Goal: Find contact information: Find contact information

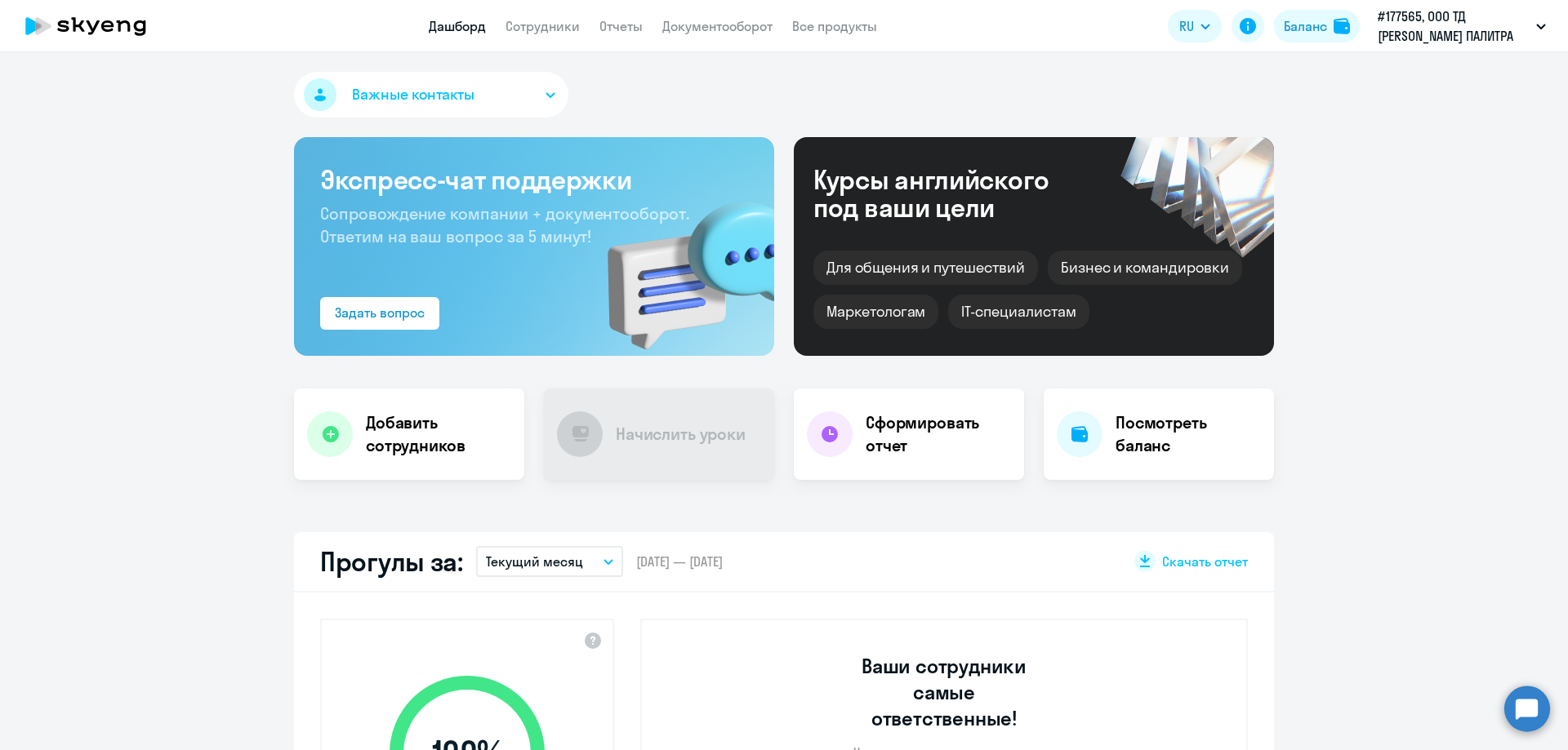
select select "30"
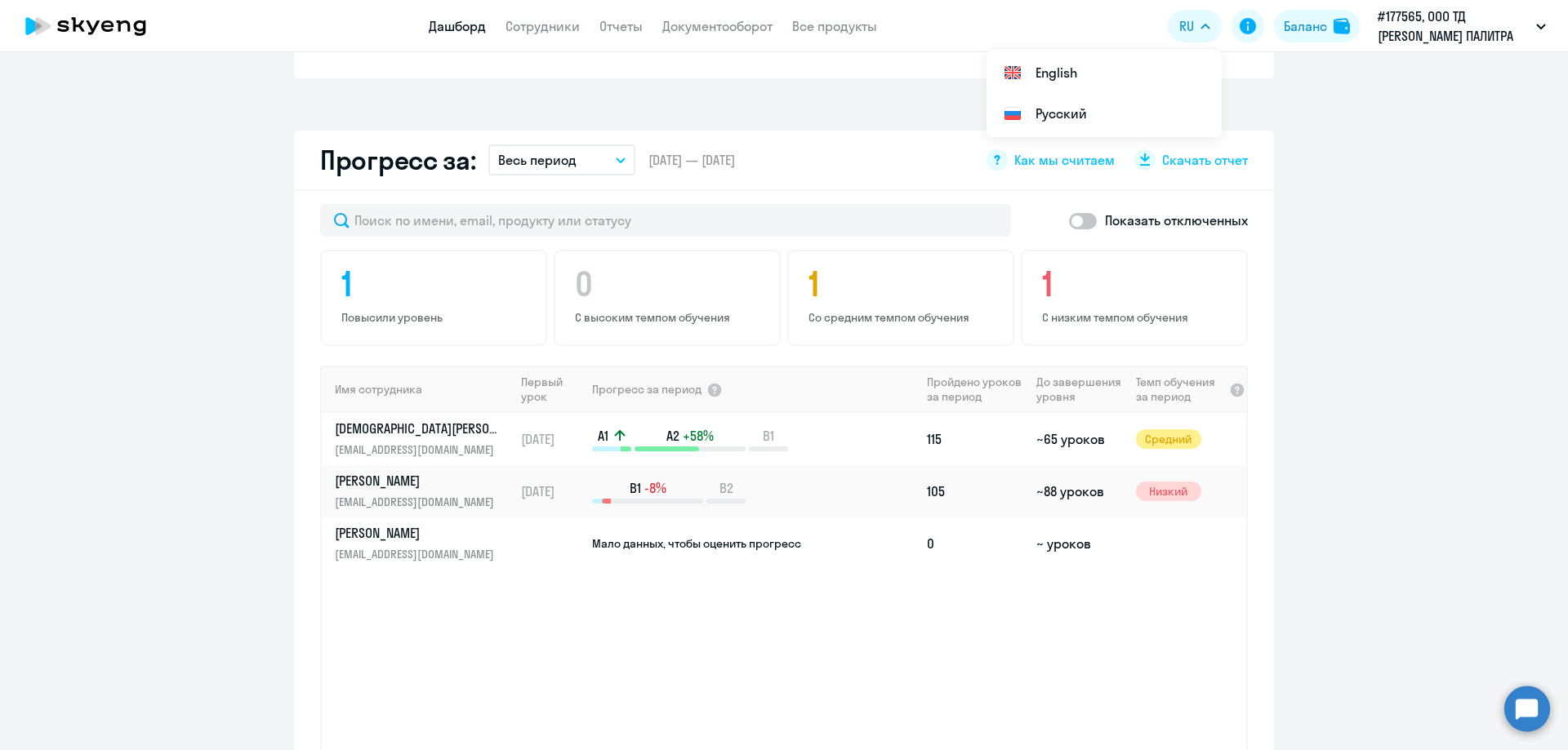
scroll to position [898, 0]
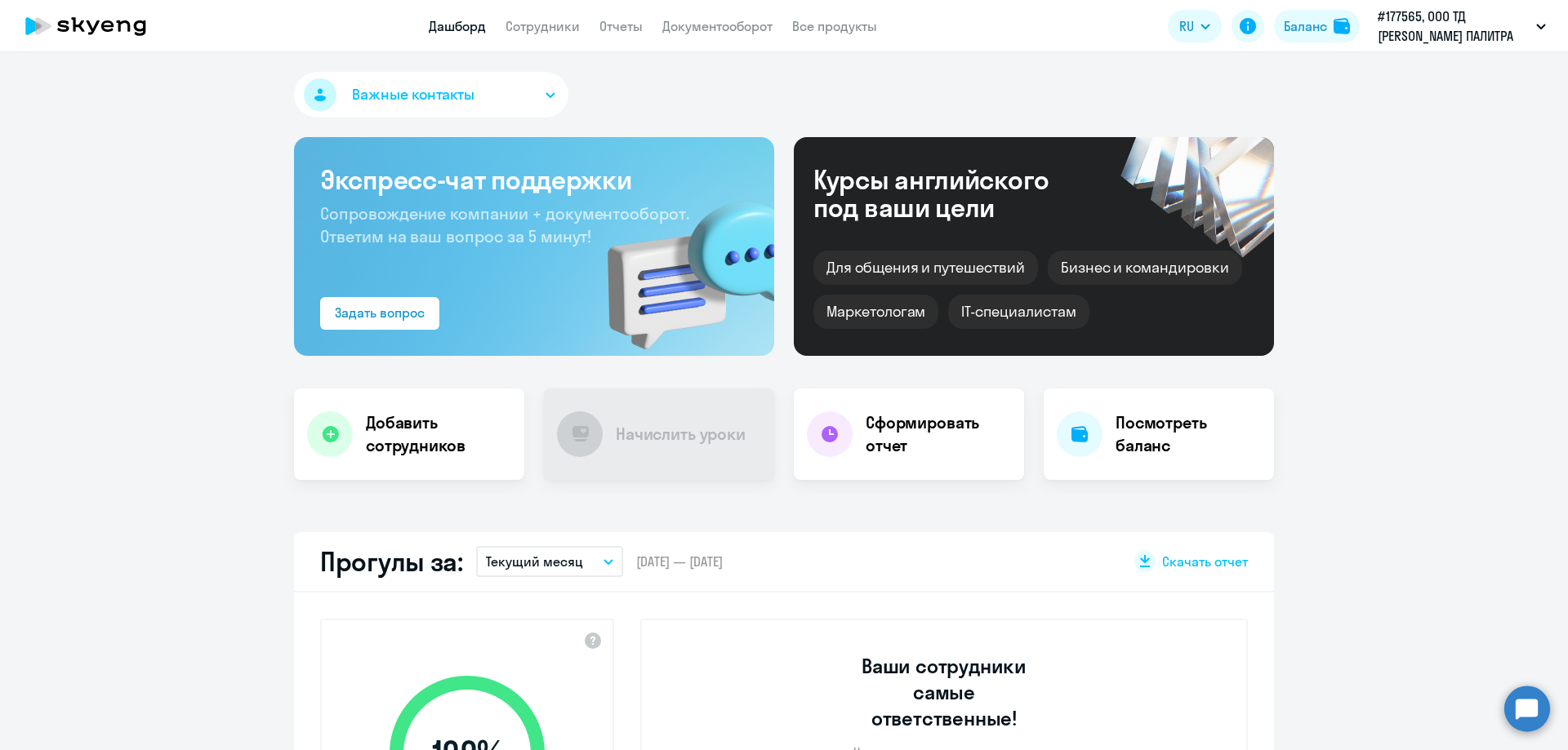
select select "30"
click at [1163, 439] on h4 "Посмотреть баланс" at bounding box center [1188, 434] width 146 height 46
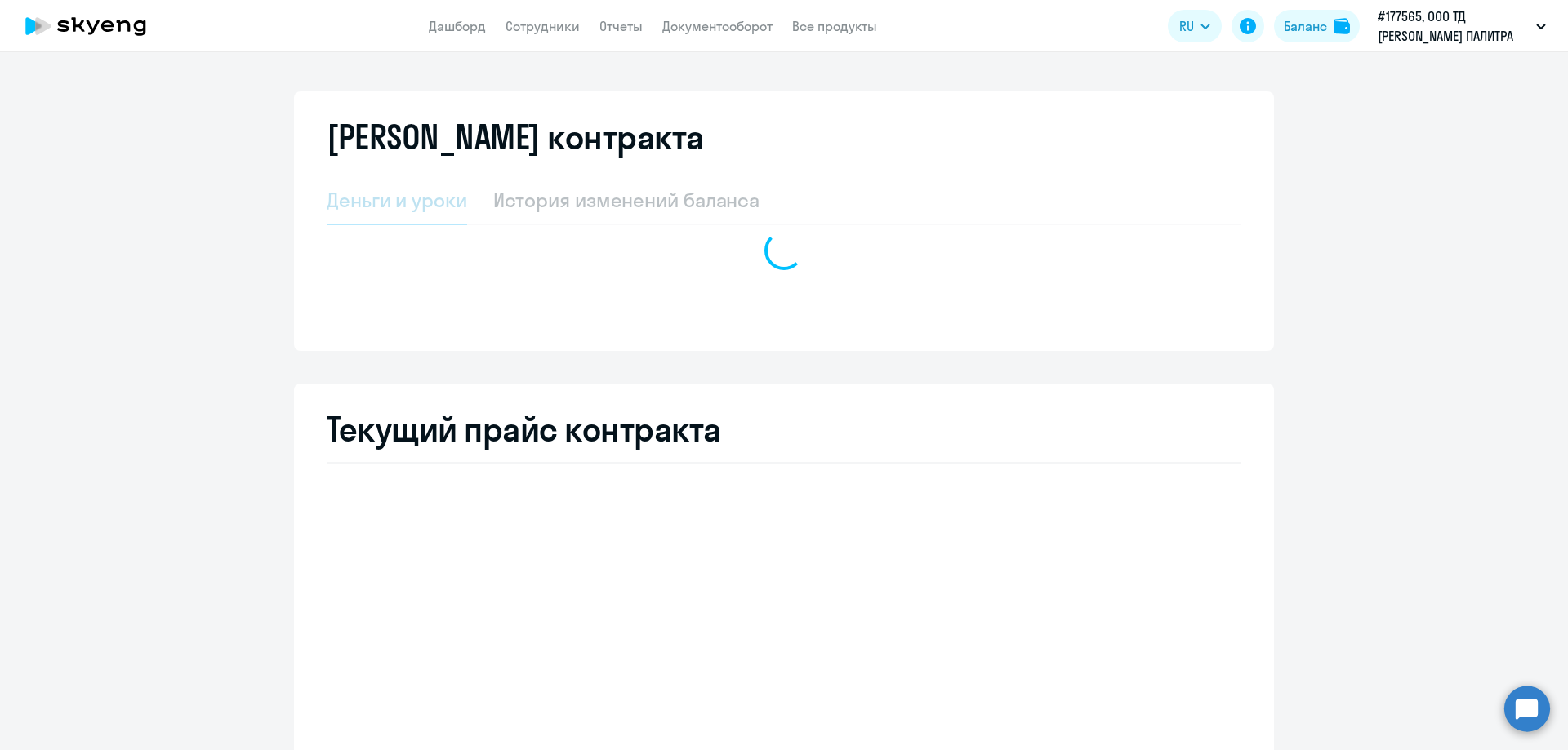
select select "english_adult_not_native_speaker"
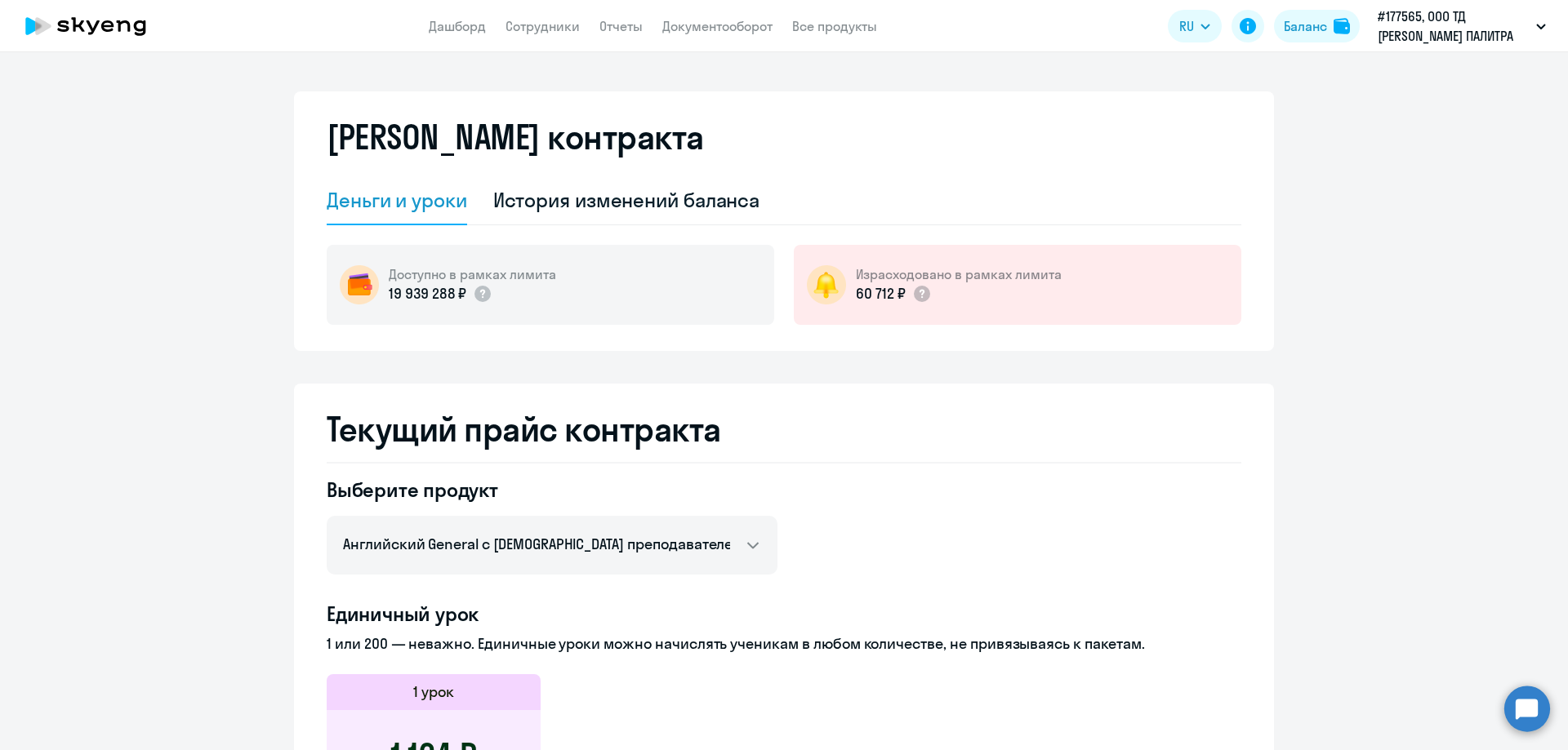
click at [548, 37] on app-header "Дашборд Сотрудники Отчеты Документооборот Все продукты Дашборд Сотрудники Отчет…" at bounding box center [784, 26] width 1568 height 52
click at [548, 30] on link "Сотрудники" at bounding box center [543, 26] width 74 height 16
select select "30"
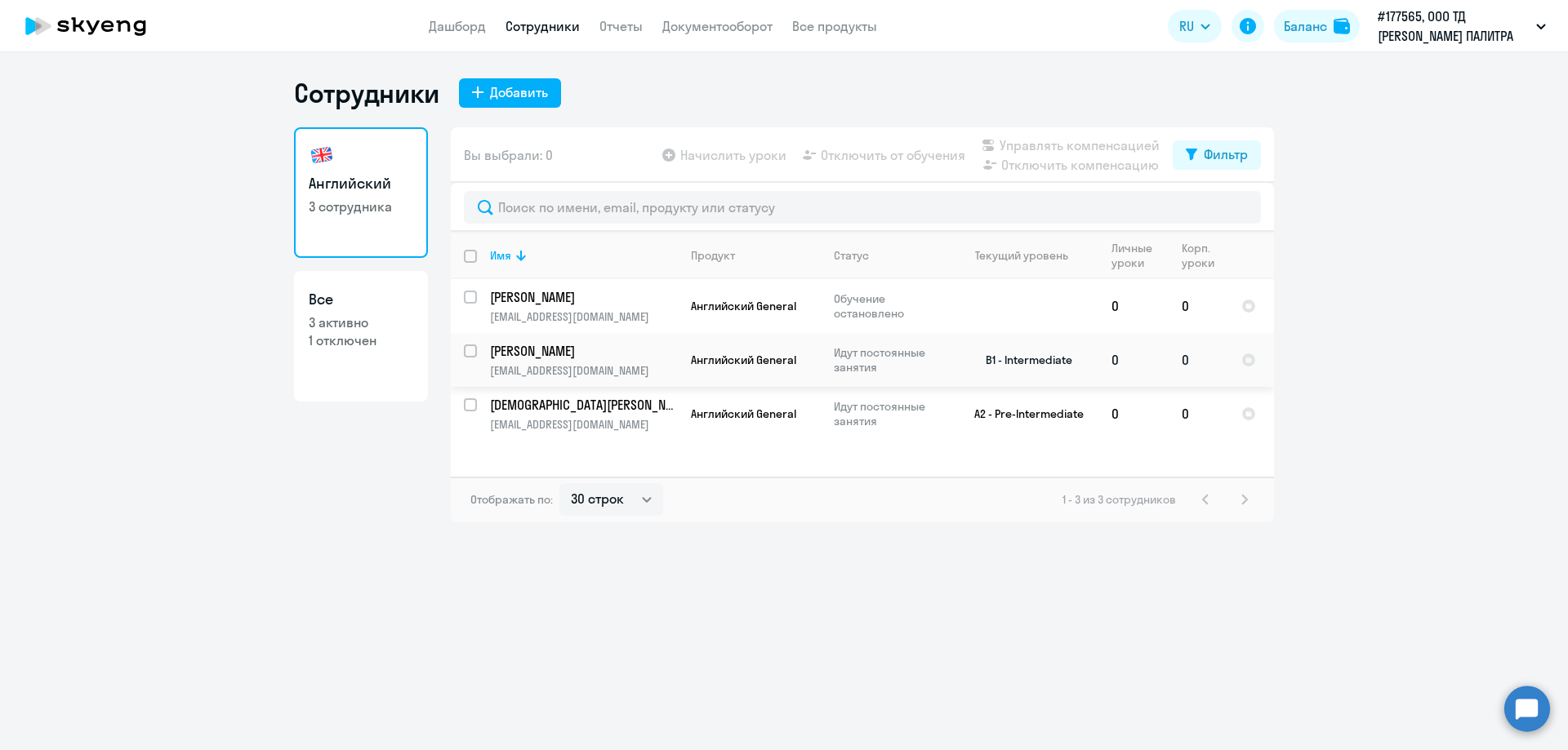
click at [468, 349] on input "select row 37534228" at bounding box center [480, 361] width 32 height 32
checkbox input "true"
click at [1185, 358] on td "0" at bounding box center [1199, 360] width 60 height 54
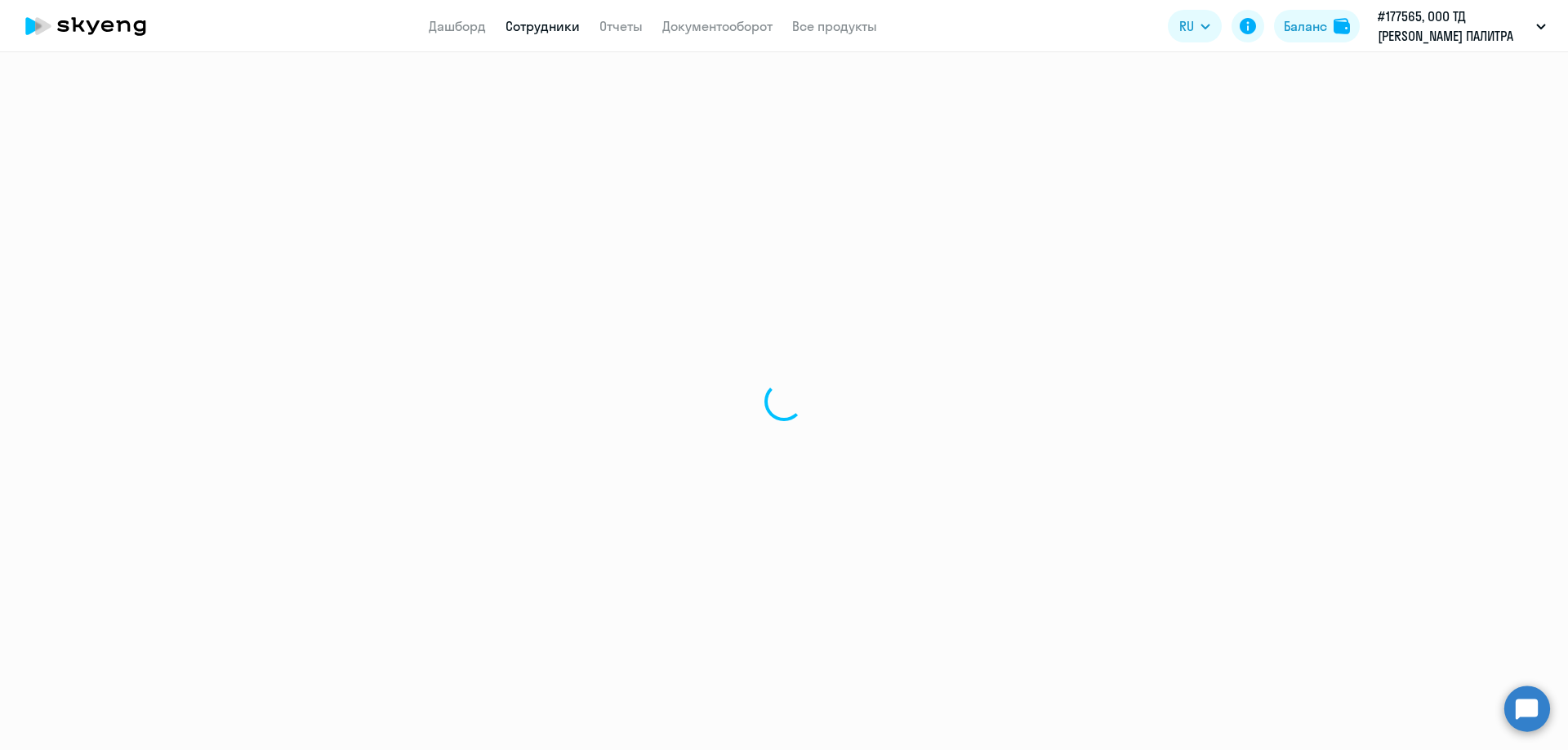
select select "english"
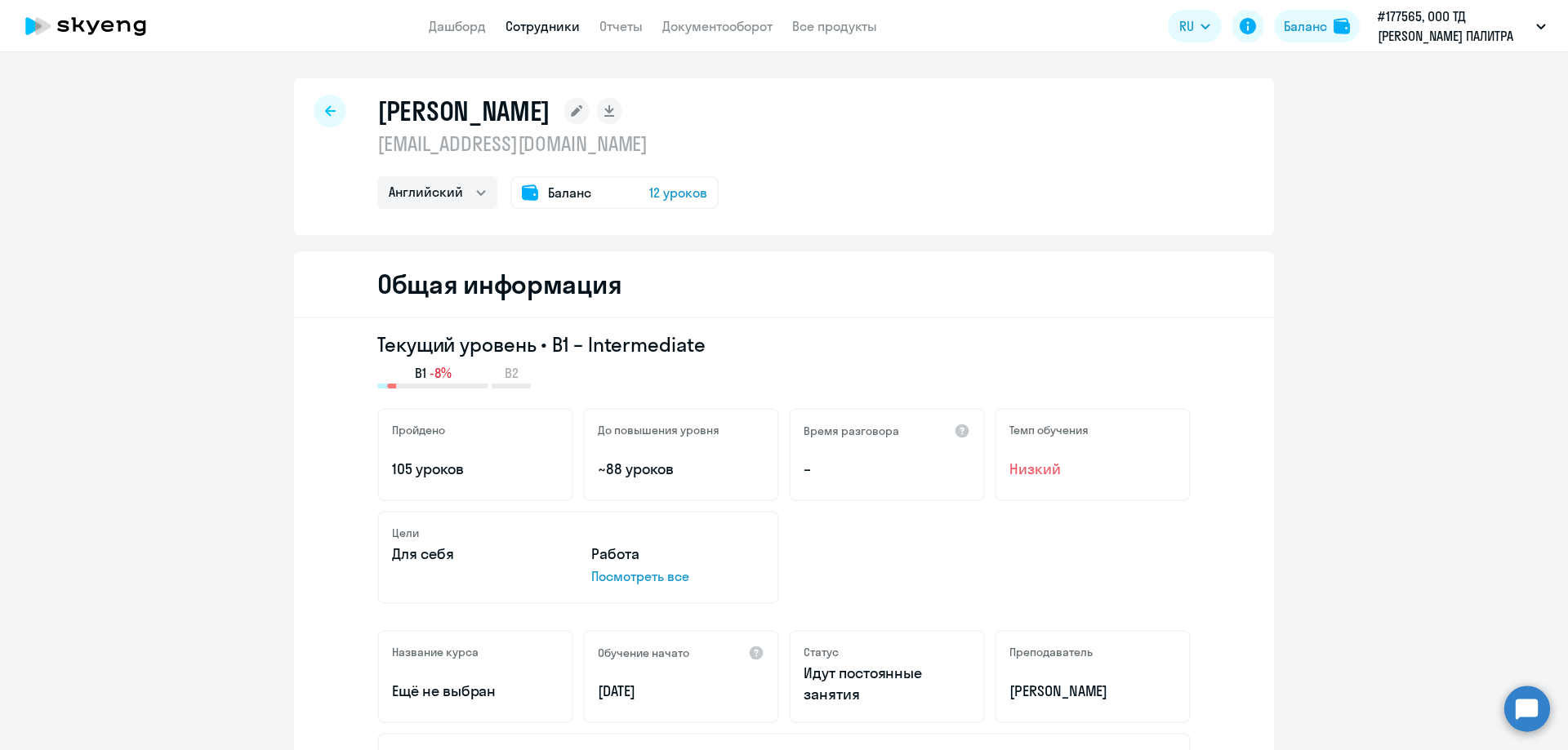
click at [1514, 709] on circle at bounding box center [1527, 709] width 46 height 46
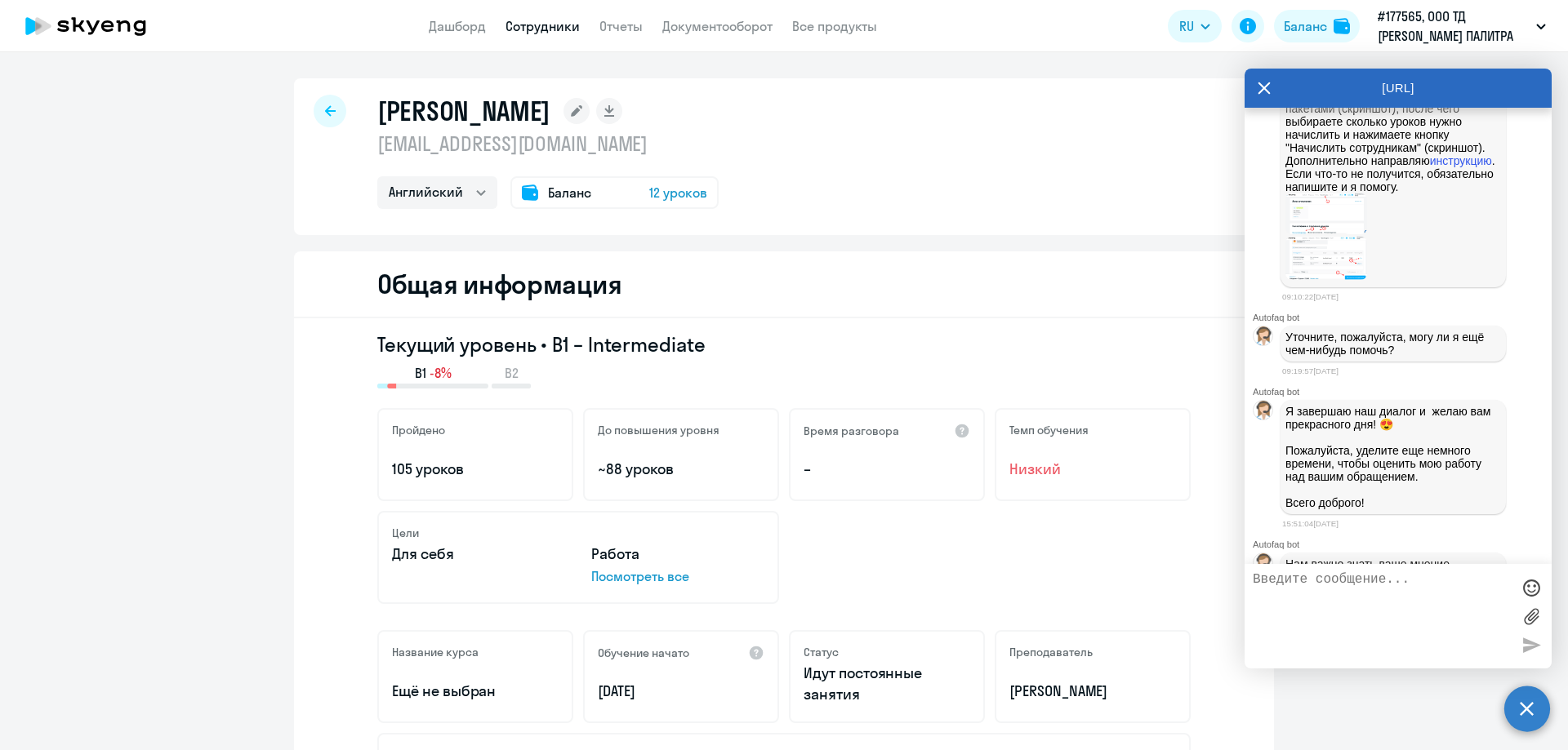
scroll to position [3109, 0]
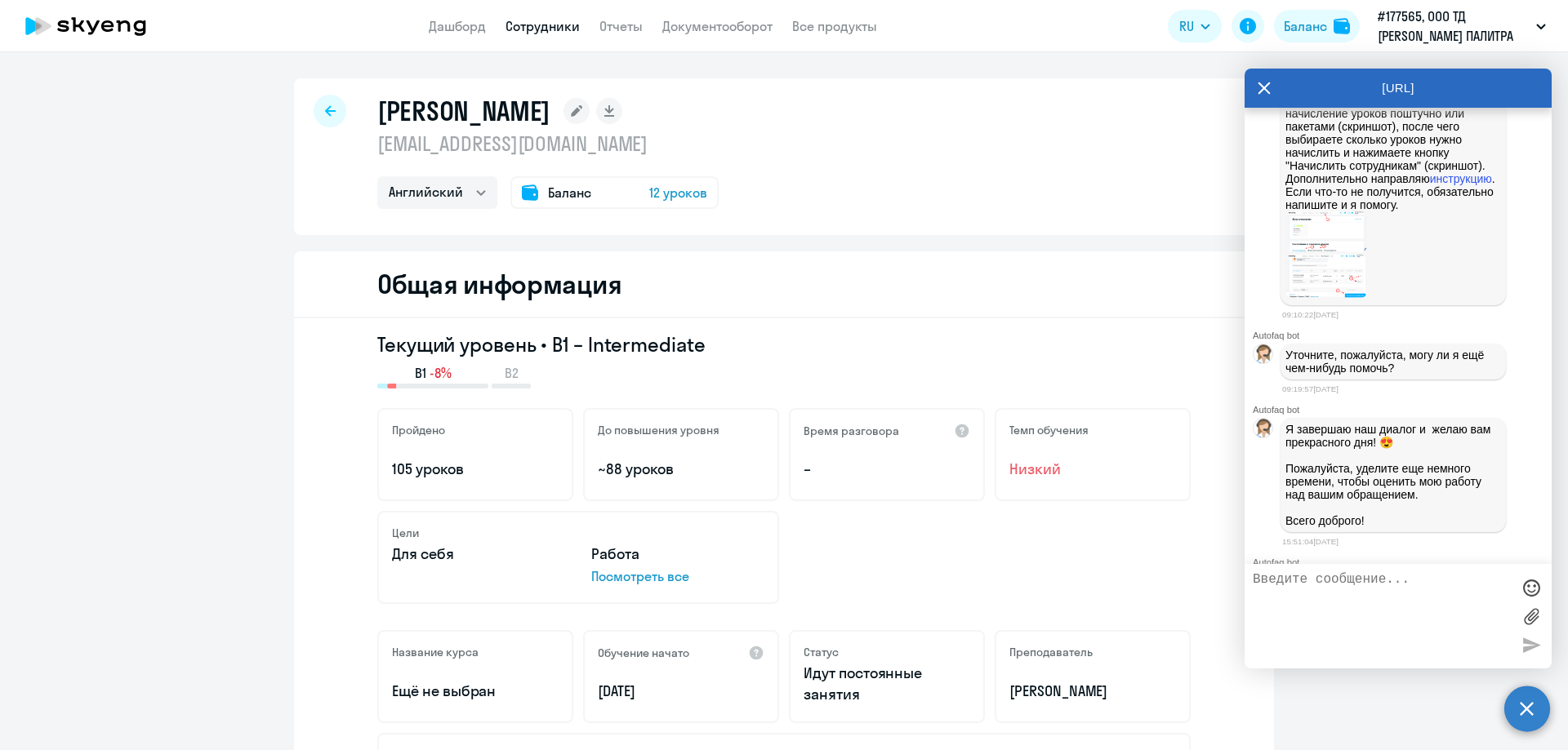
click at [325, 108] on icon at bounding box center [329, 111] width 10 height 11
select select "30"
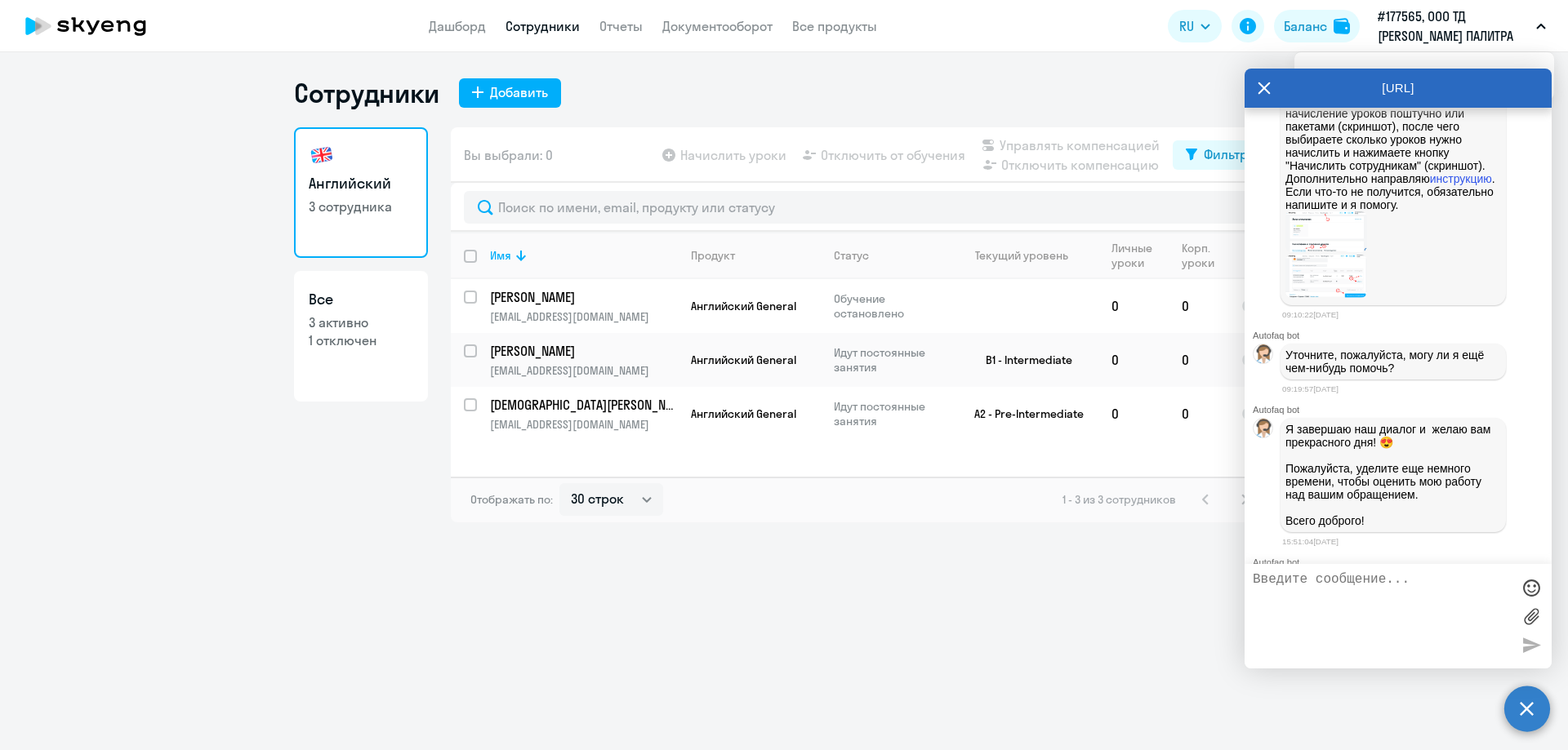
click at [1437, 10] on p "#177565, ООО ТД [PERSON_NAME] ПАЛИТРА" at bounding box center [1454, 26] width 152 height 39
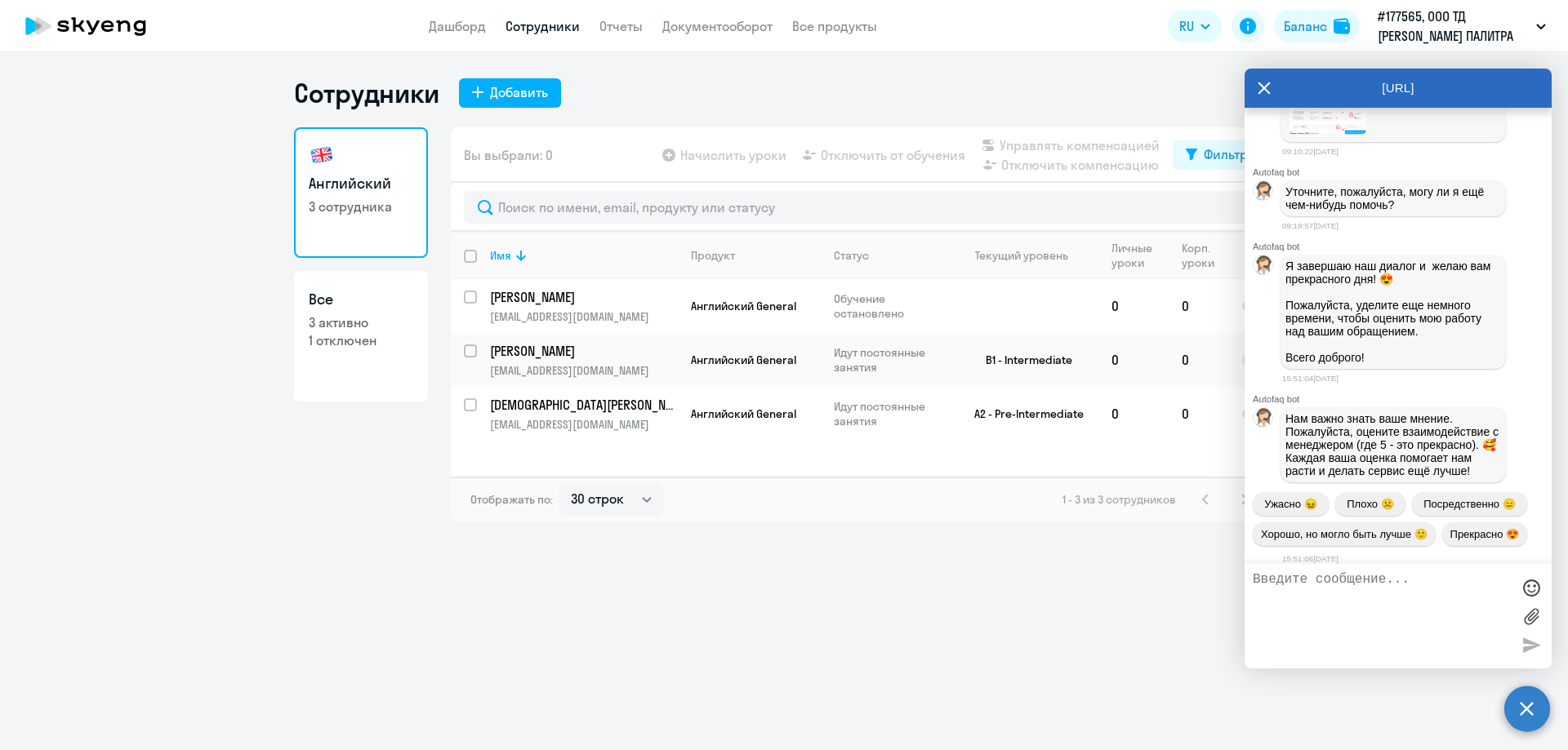
scroll to position [3354, 0]
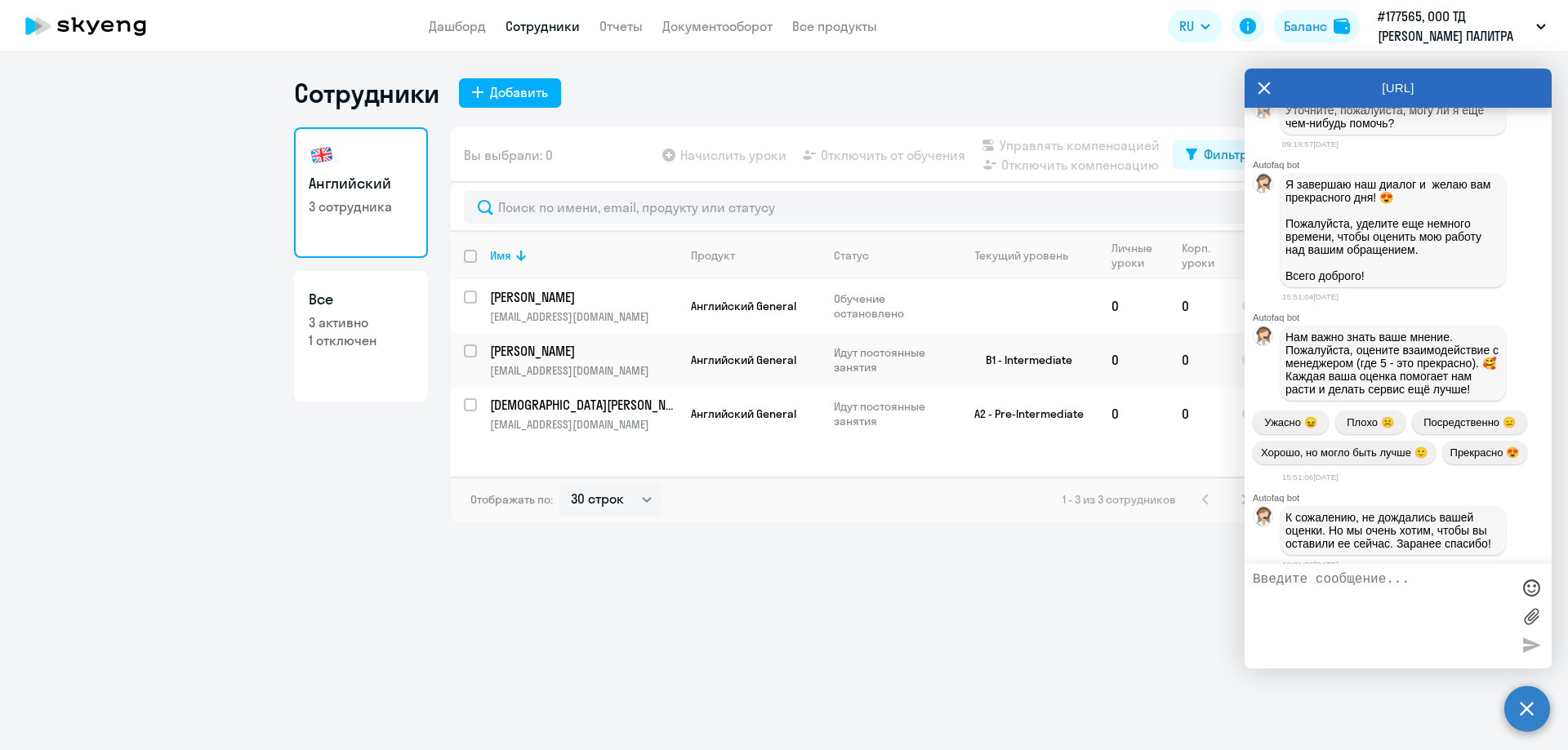
click at [982, 568] on div "Сотрудники Добавить Английский 3 сотрудника Все 3 активно 1 отключен Вы выбрали…" at bounding box center [784, 401] width 1568 height 698
click at [1266, 89] on icon at bounding box center [1264, 89] width 12 height 12
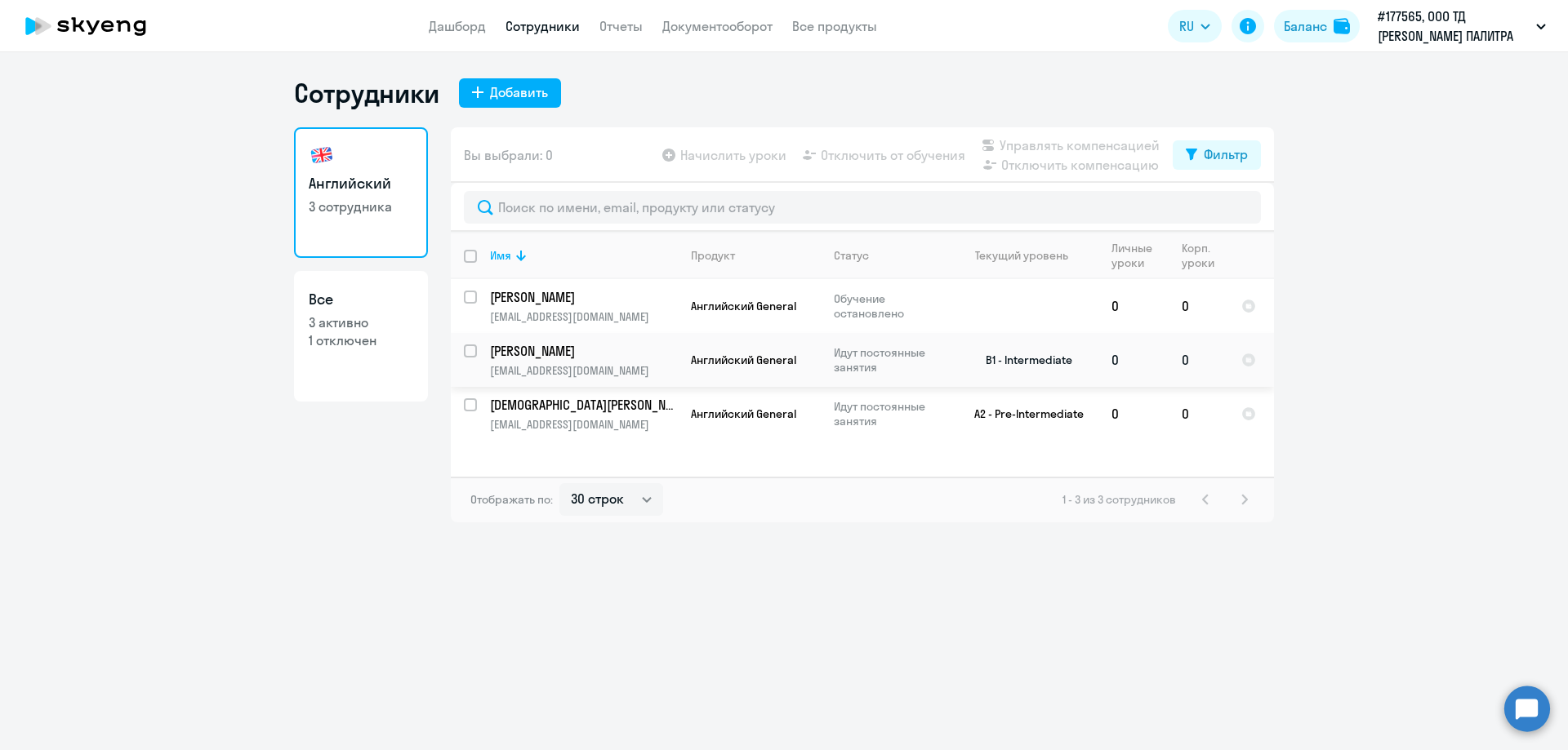
click at [1187, 359] on td "0" at bounding box center [1199, 360] width 60 height 54
select select "english"
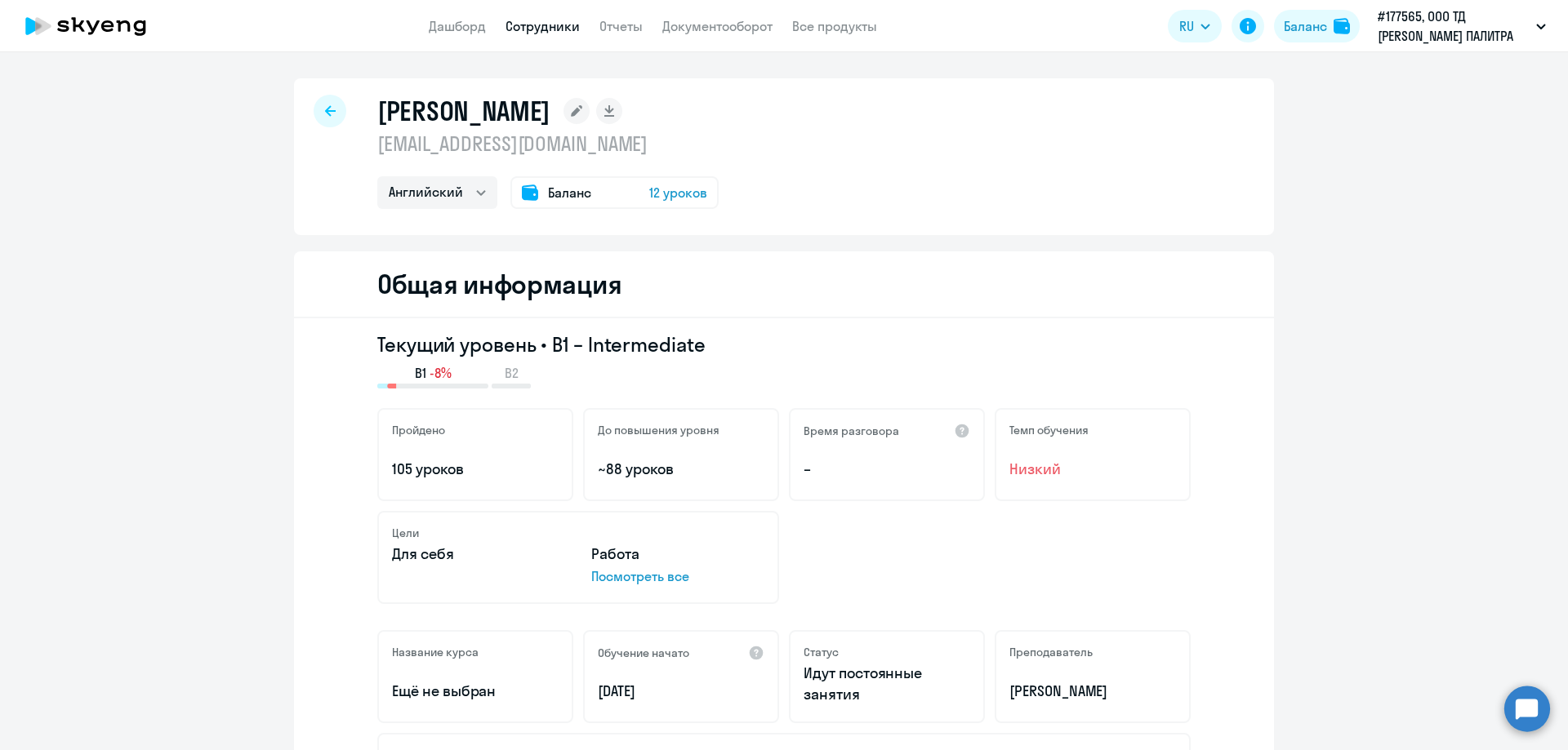
select select "30"
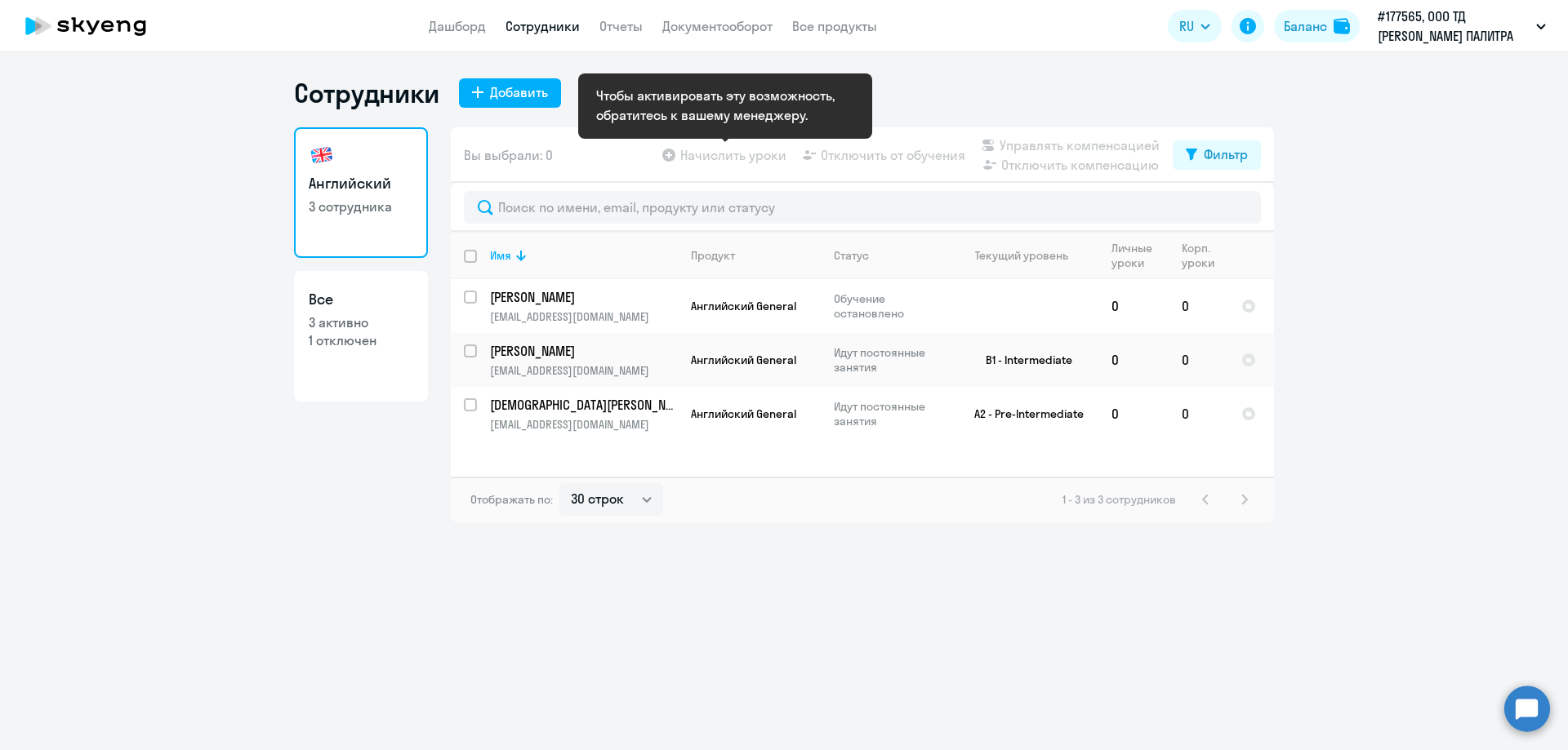
click at [672, 157] on app-table-action-button "Начислить уроки" at bounding box center [723, 155] width 128 height 20
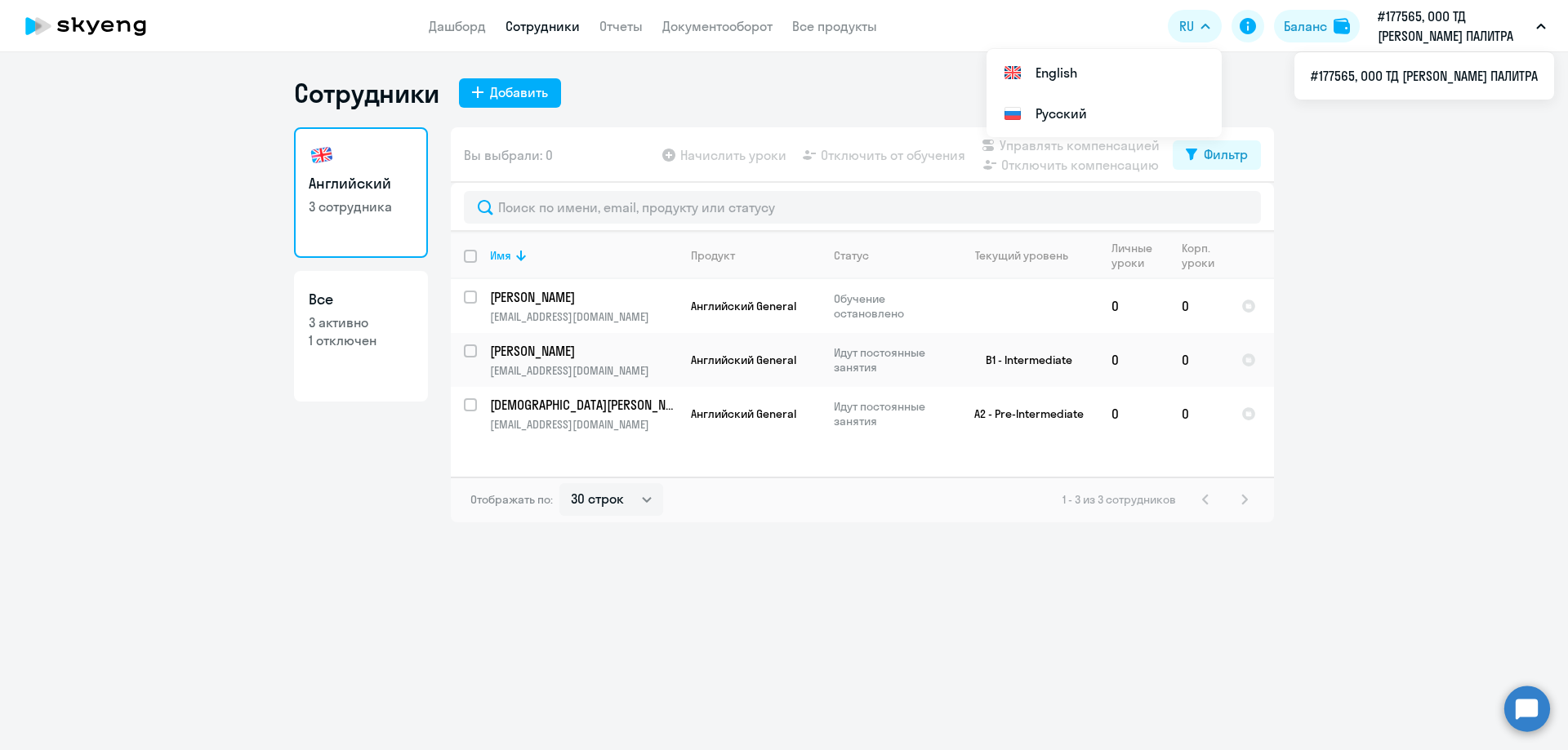
click at [1413, 22] on p "#177565, ООО ТД [PERSON_NAME] ПАЛИТРА" at bounding box center [1454, 26] width 152 height 39
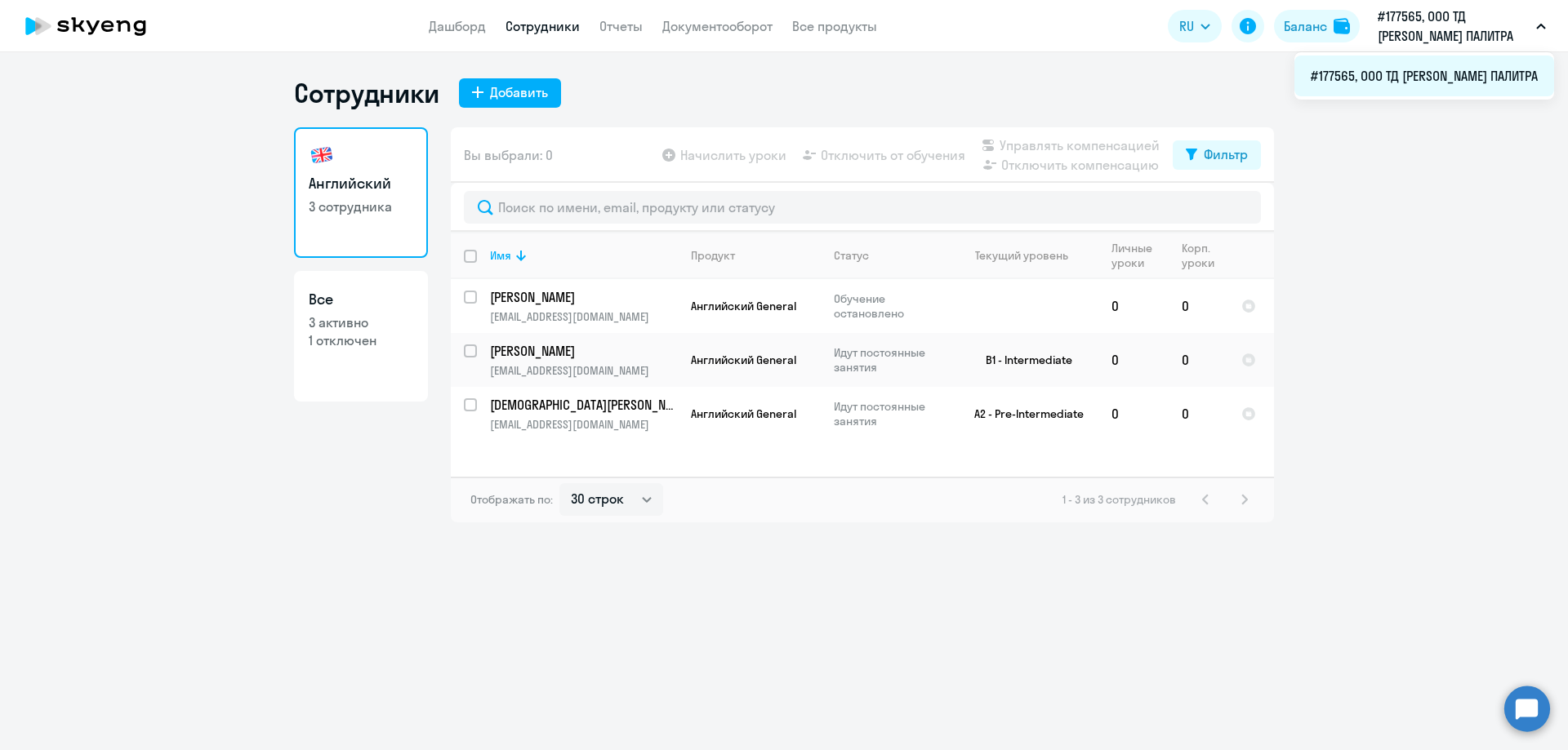
click at [1490, 69] on li "#177565, ООО ТД [PERSON_NAME] ПАЛИТРА" at bounding box center [1424, 75] width 260 height 41
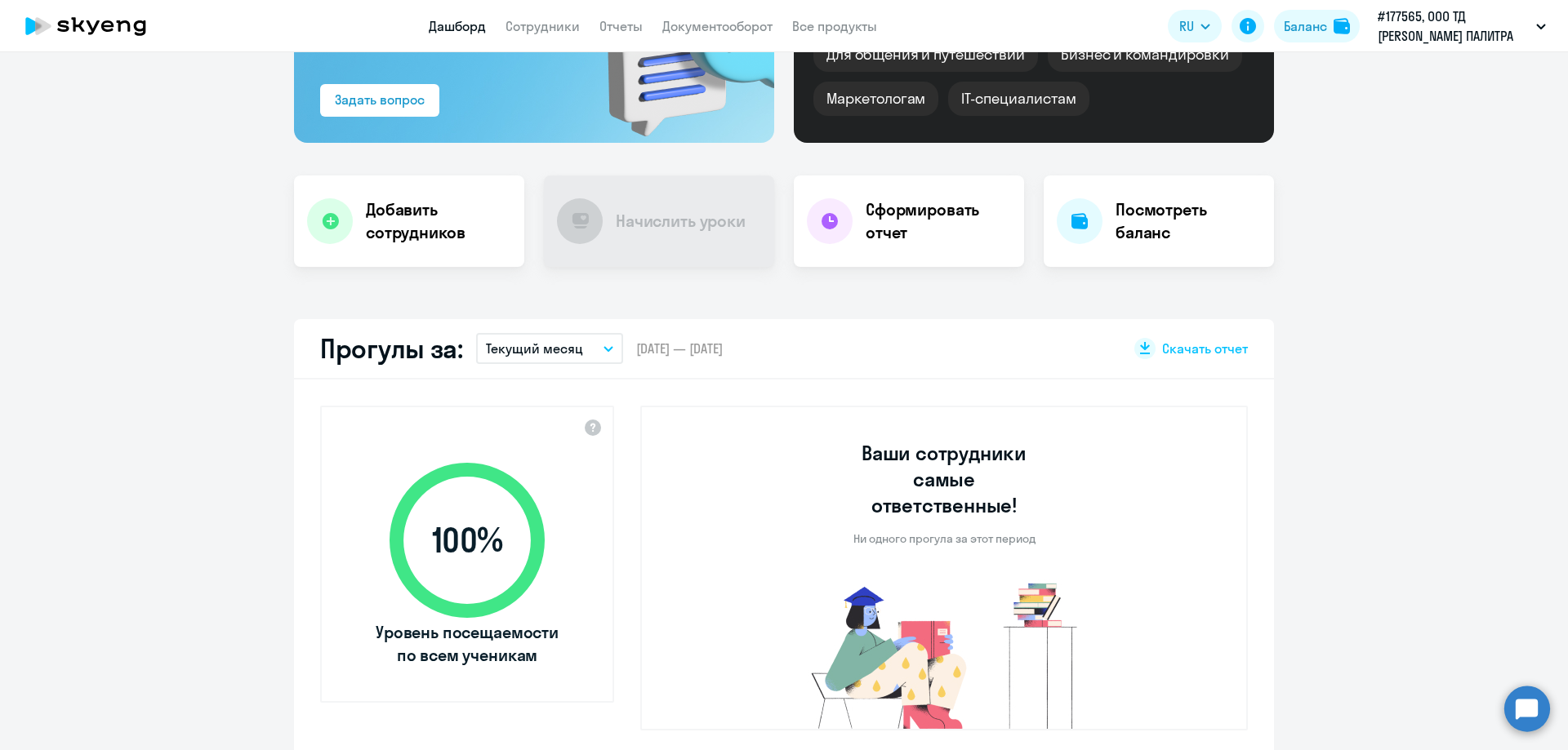
select select "30"
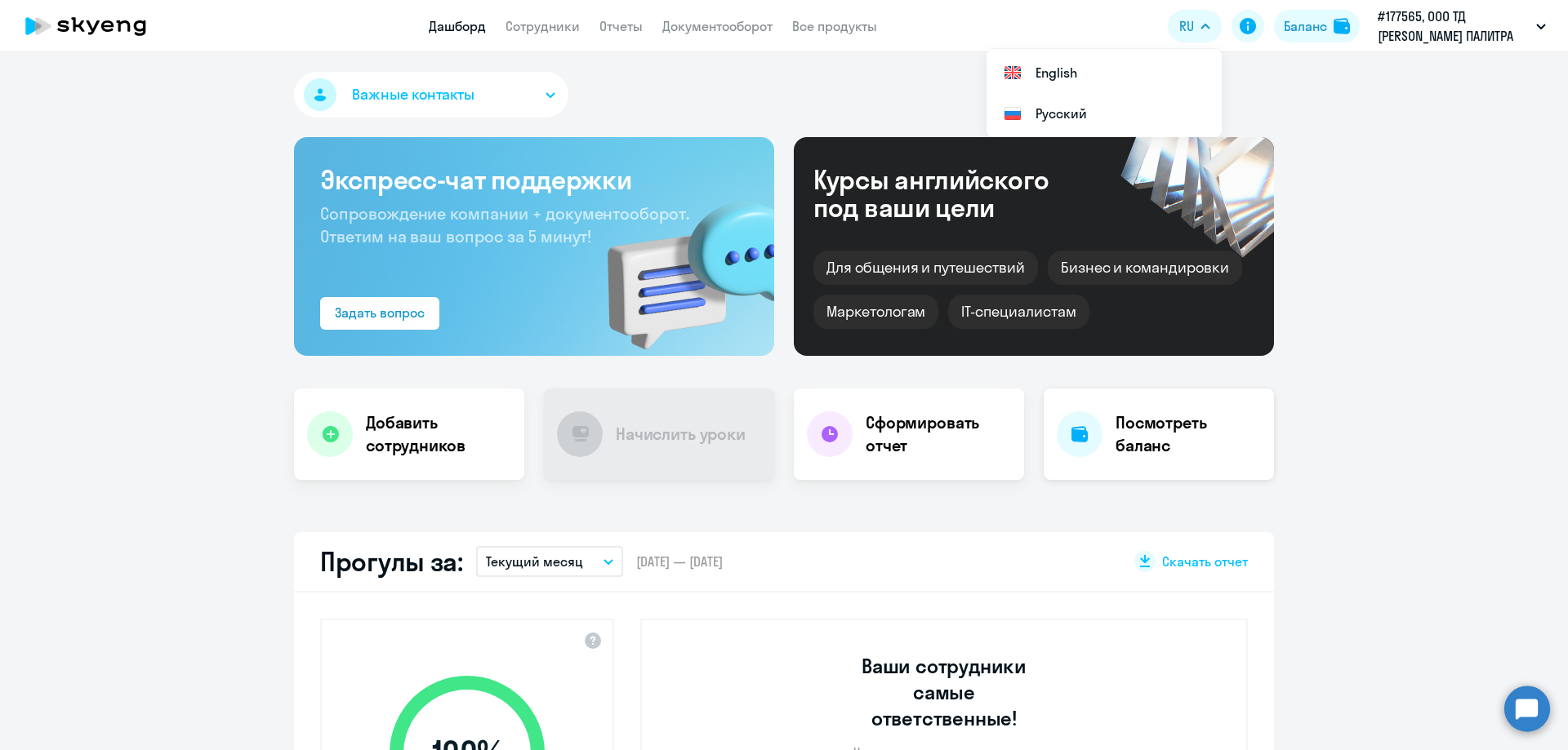
click at [1166, 434] on h4 "Посмотреть баланс" at bounding box center [1188, 434] width 146 height 46
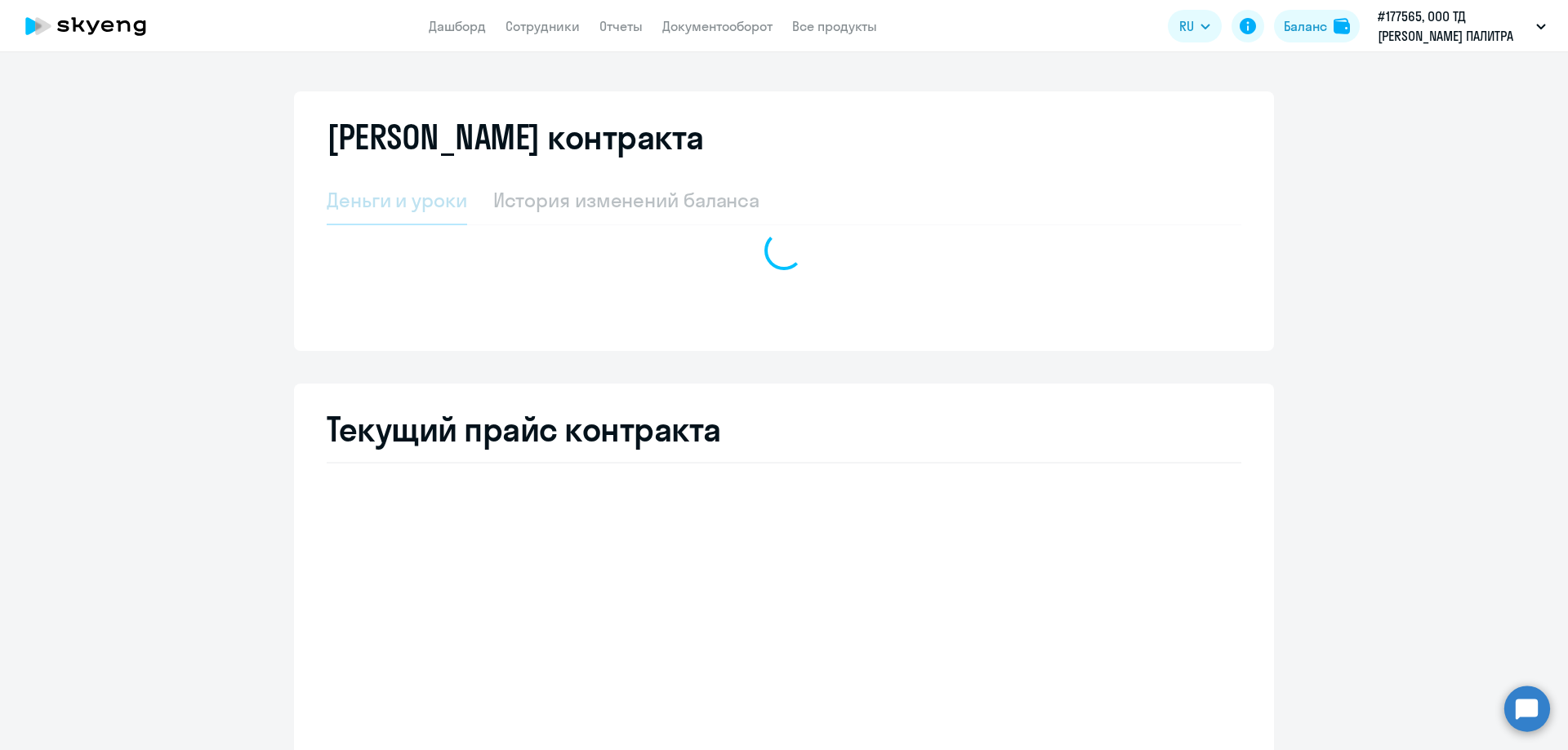
select select "english_adult_not_native_speaker"
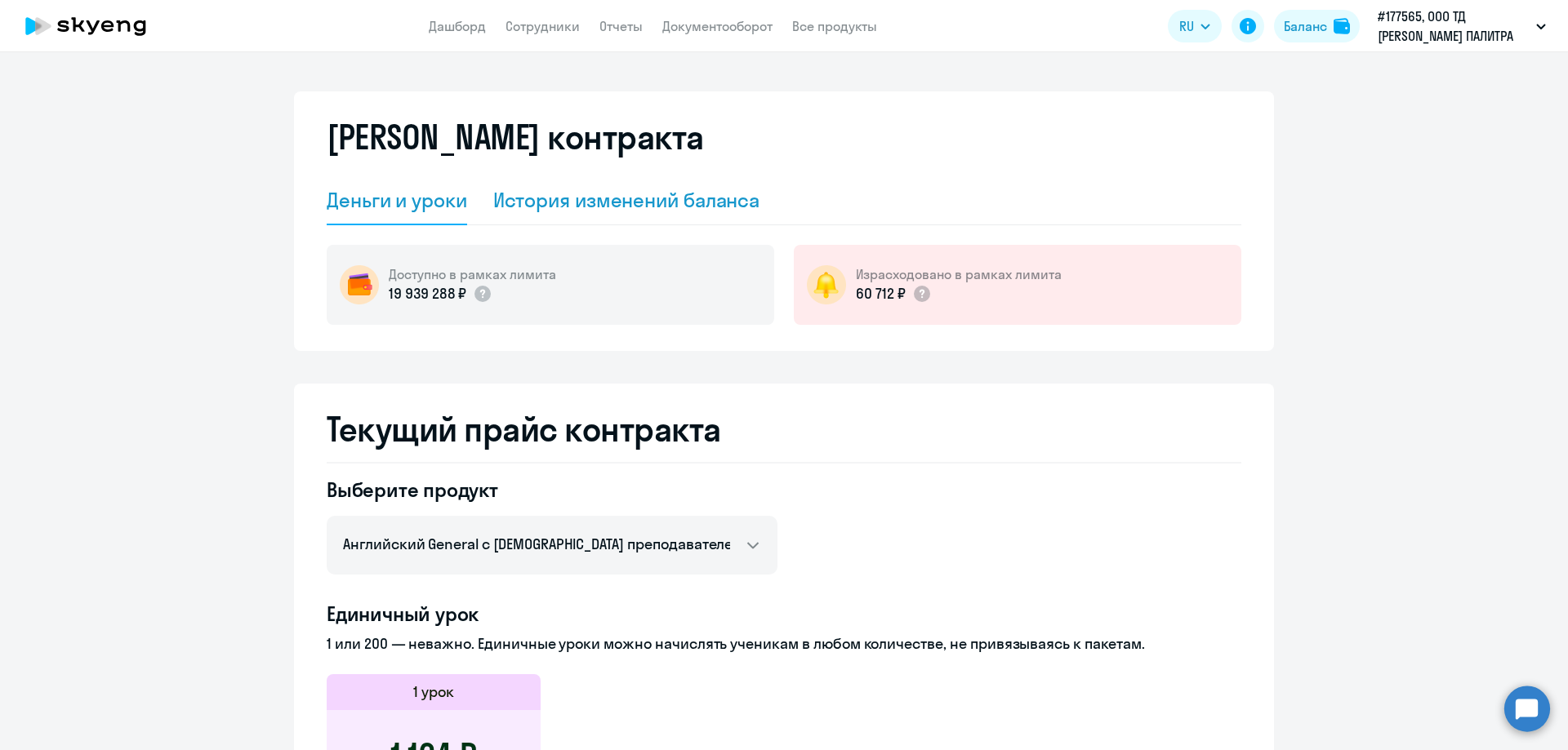
click at [640, 195] on div "История изменений баланса" at bounding box center [626, 199] width 268 height 26
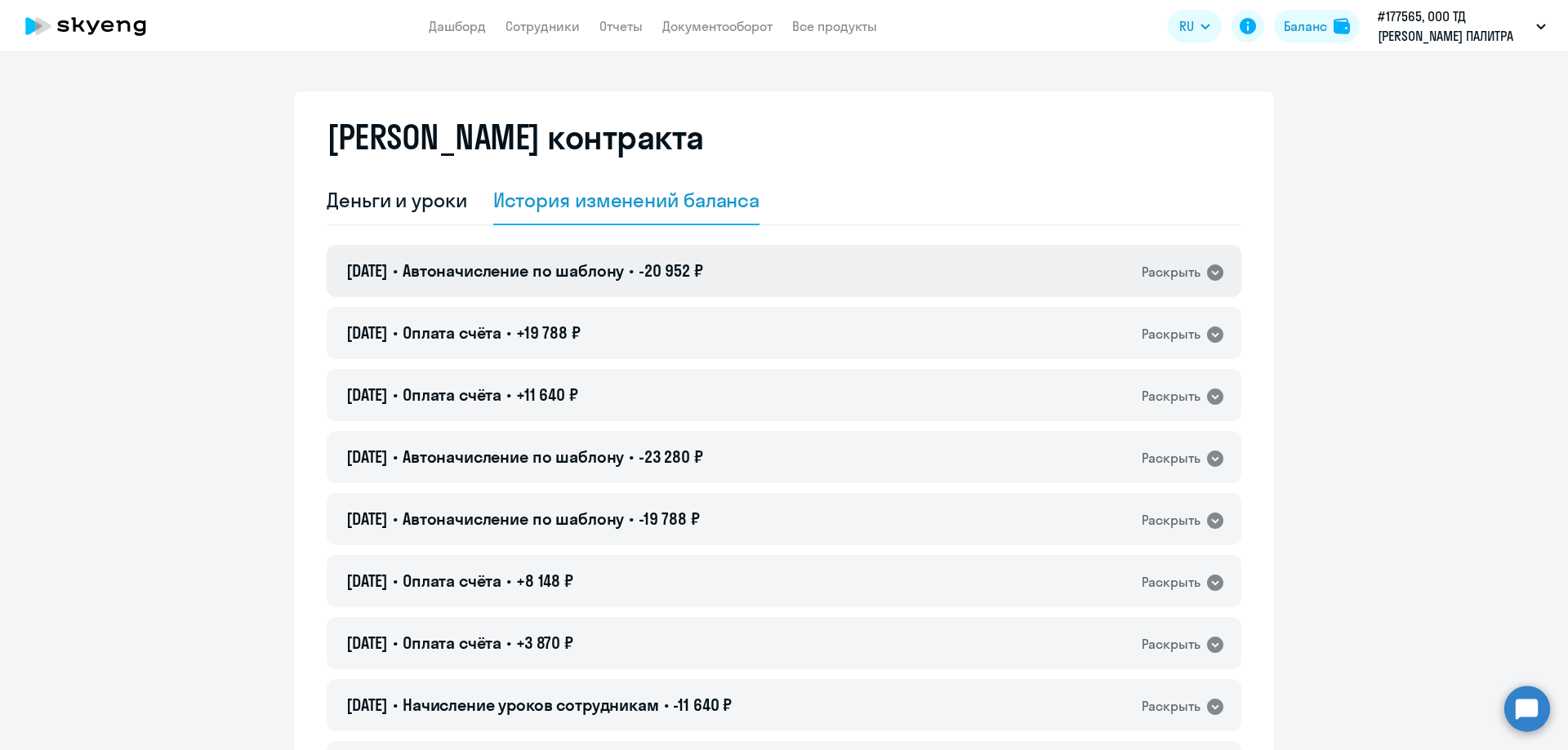
click at [1211, 268] on icon at bounding box center [1215, 272] width 16 height 16
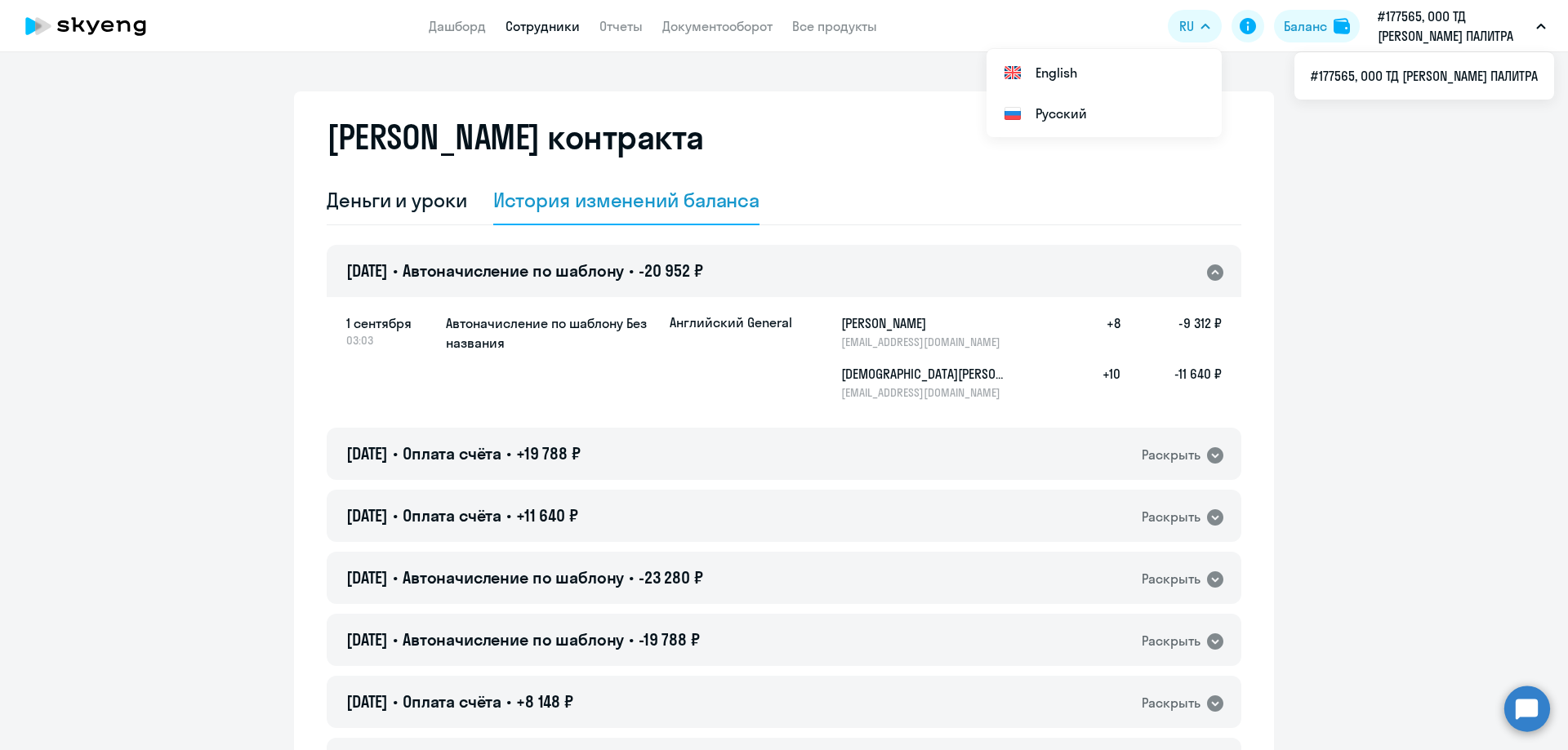
click at [534, 23] on link "Сотрудники" at bounding box center [543, 26] width 74 height 16
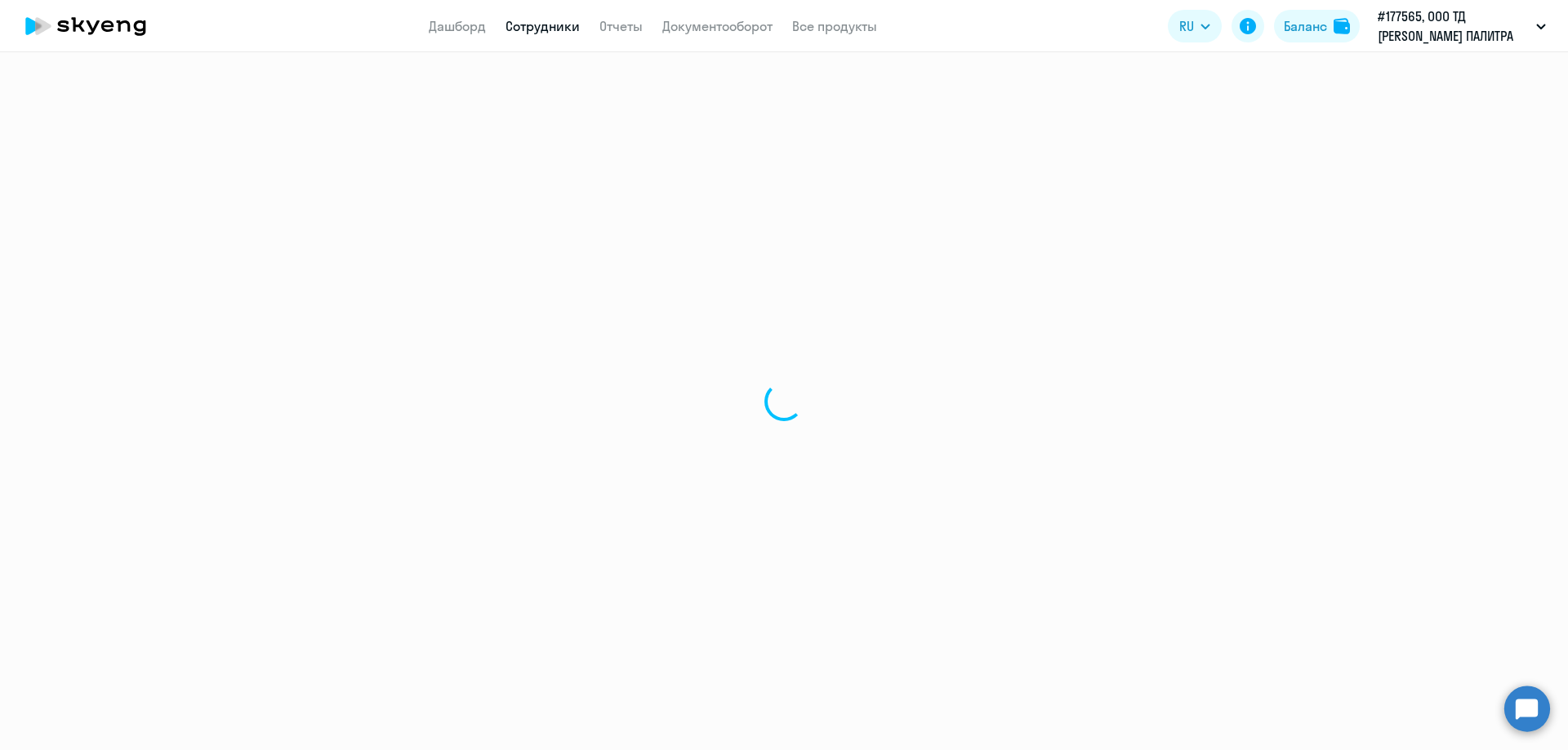
select select "30"
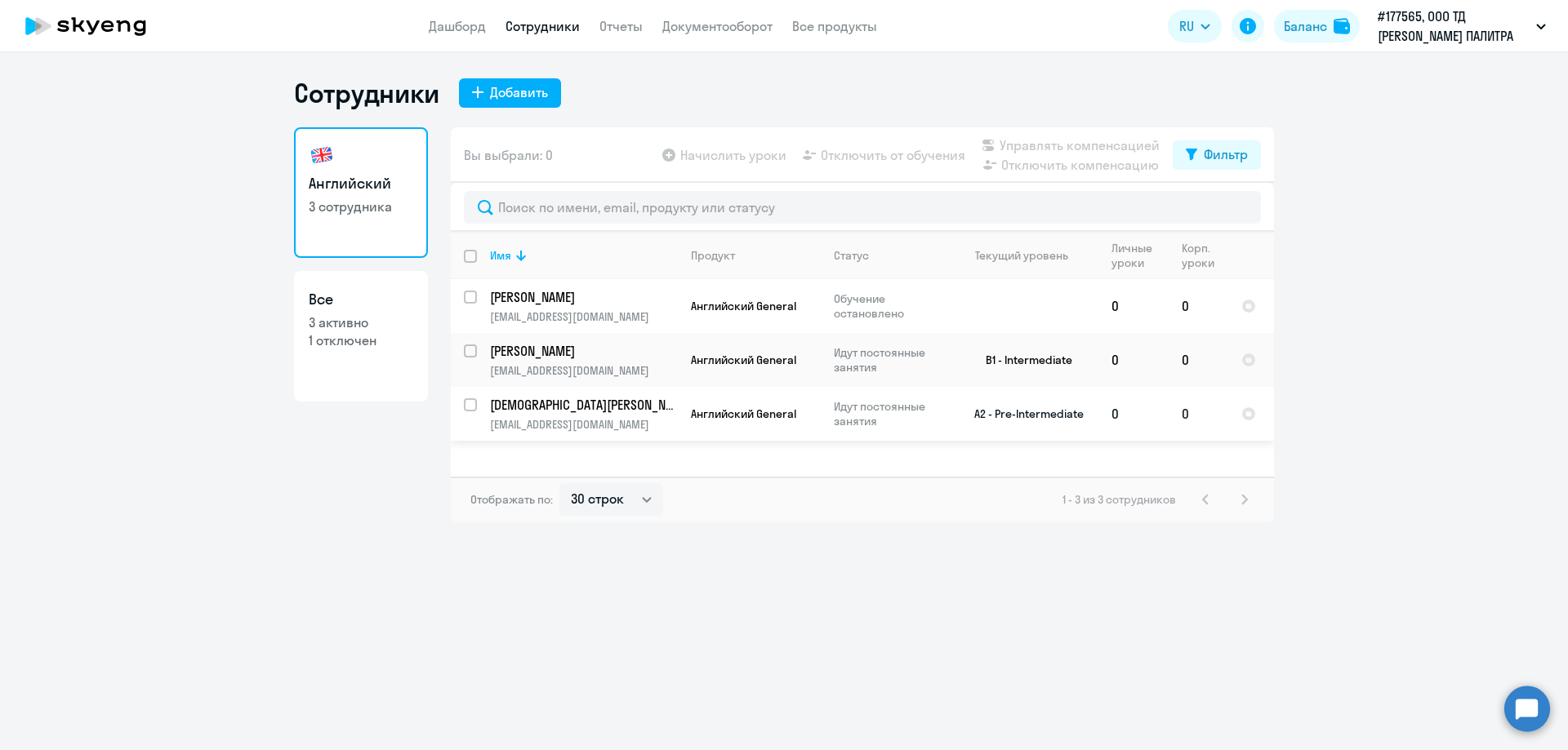
click at [567, 403] on p "[DEMOGRAPHIC_DATA][PERSON_NAME]" at bounding box center [583, 405] width 185 height 18
select select "english"
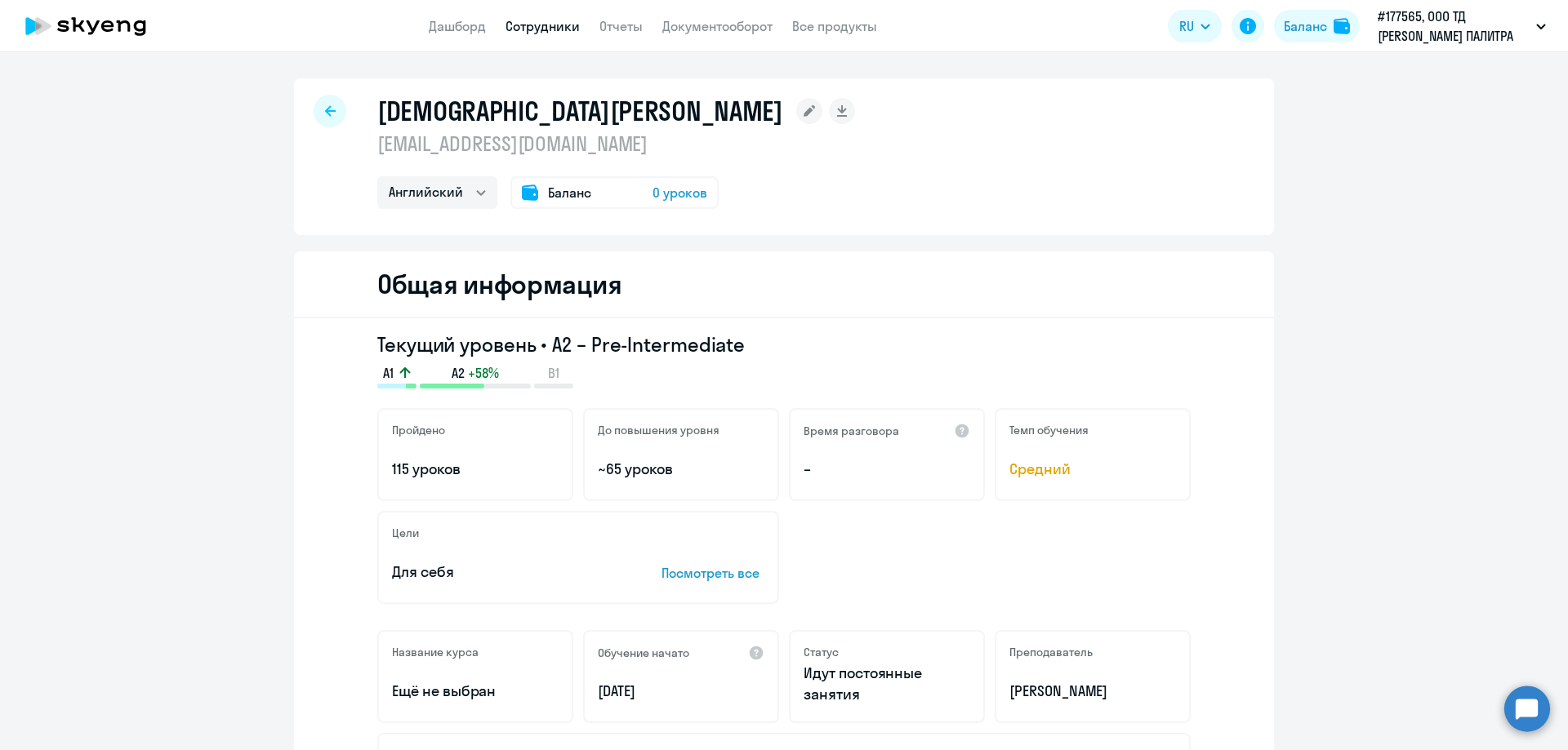
click at [318, 112] on div at bounding box center [329, 111] width 32 height 32
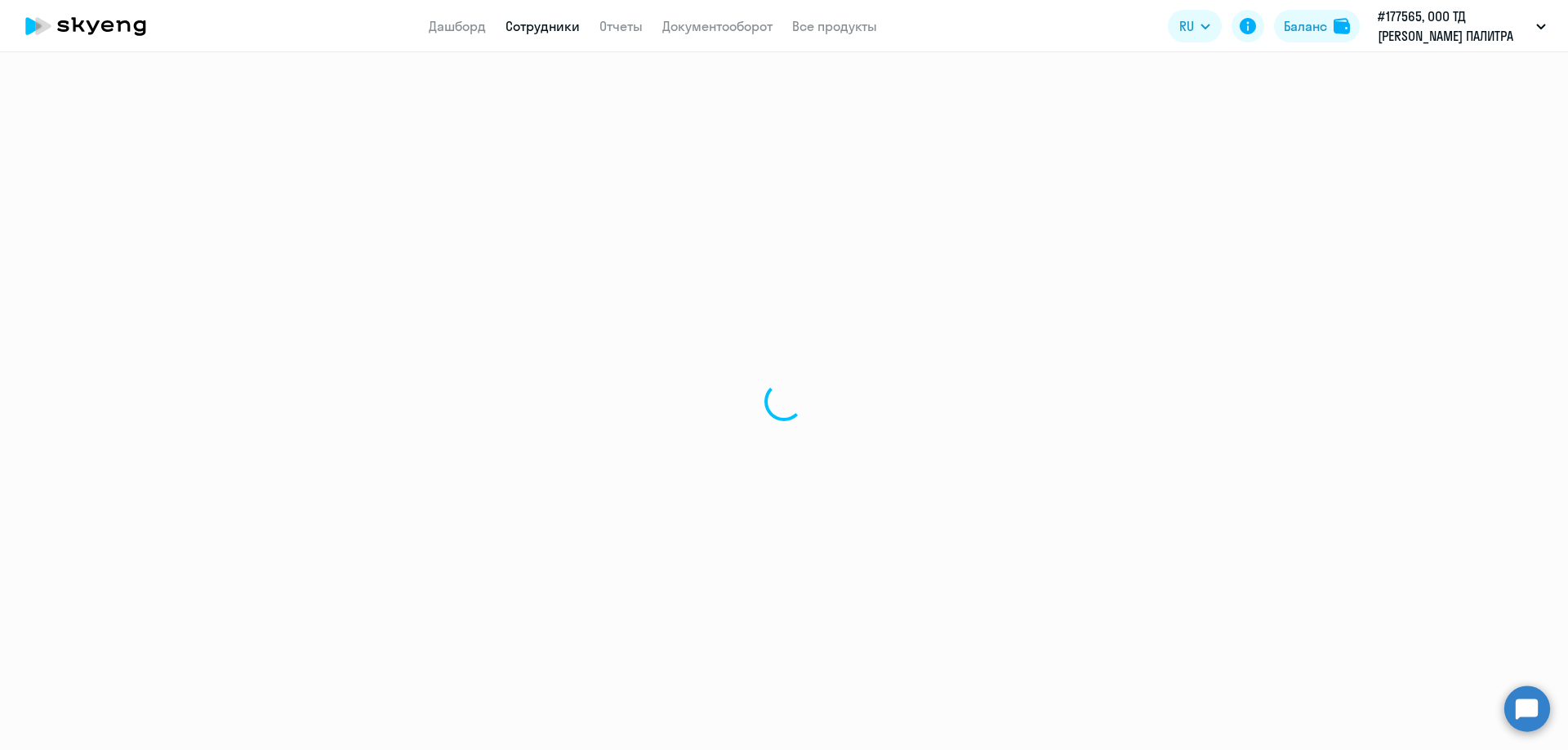
select select "30"
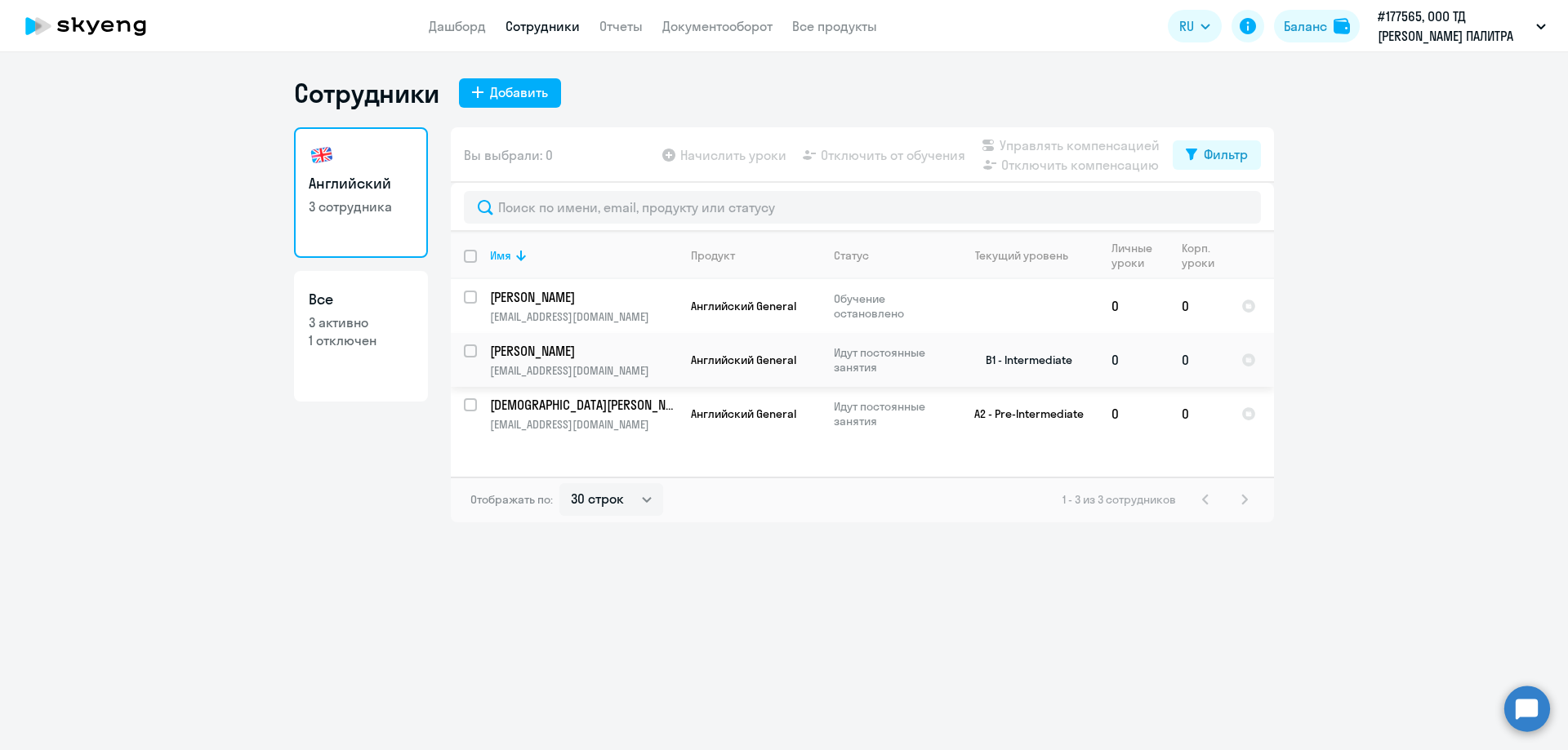
click at [566, 355] on p "[PERSON_NAME]" at bounding box center [583, 350] width 185 height 18
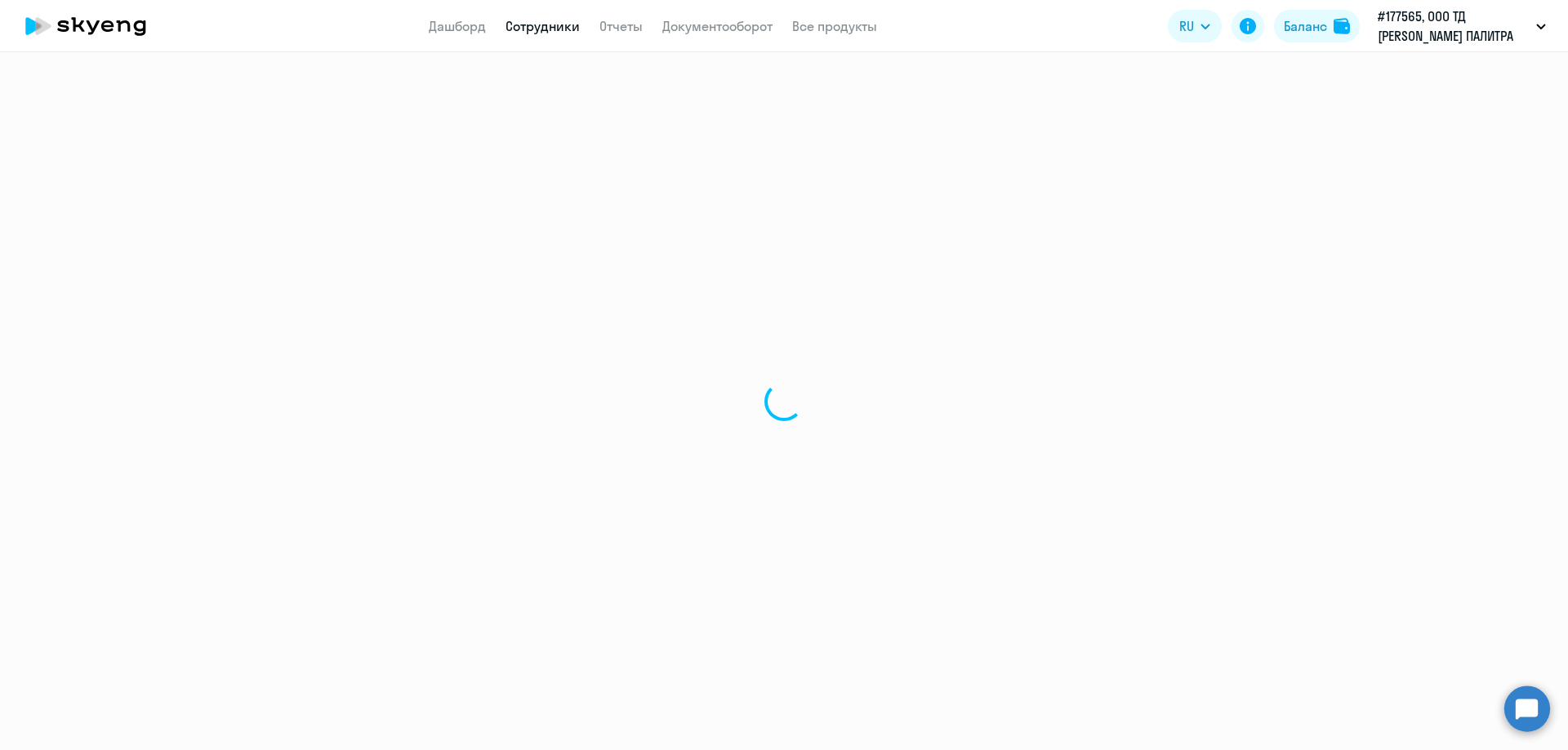
select select "english"
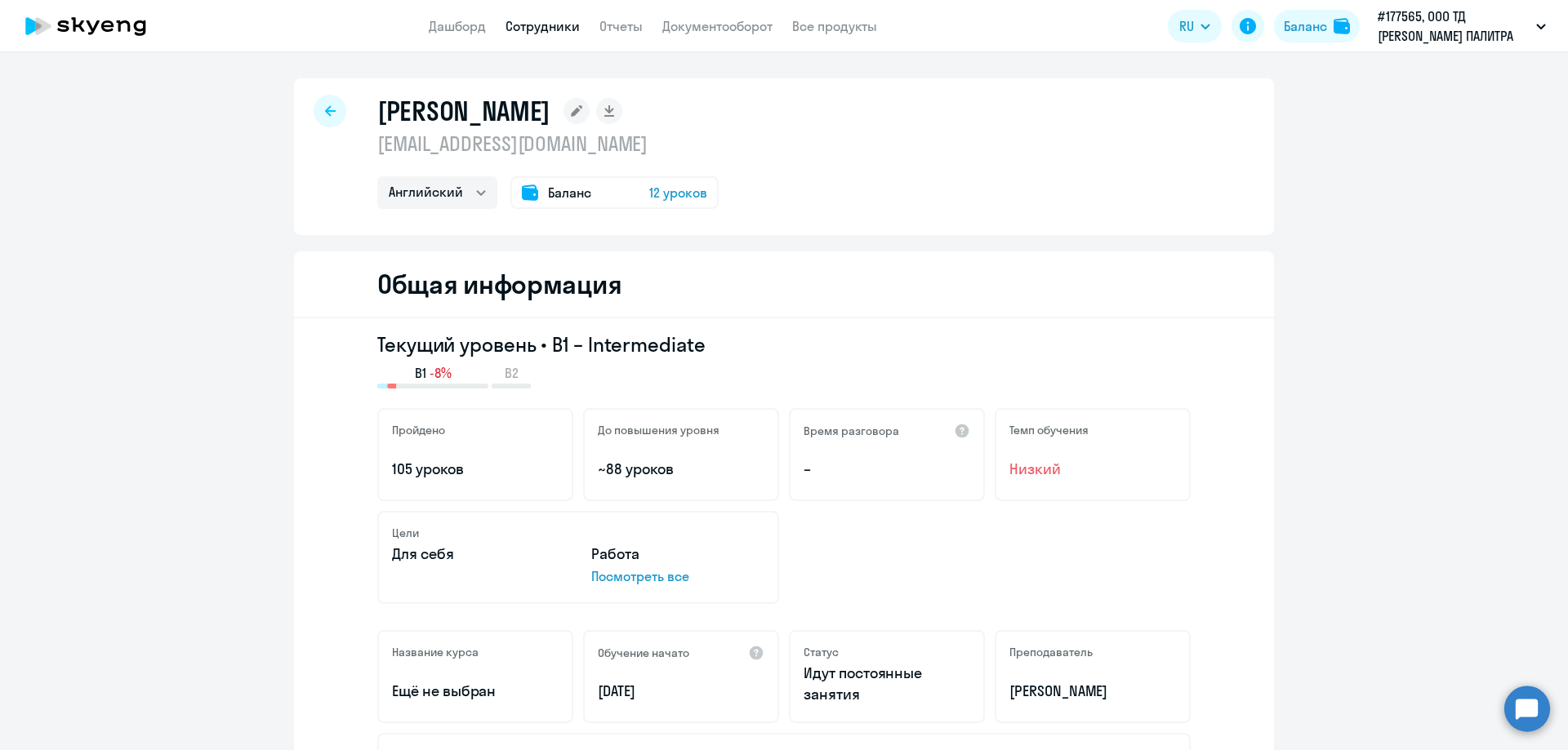
click at [1539, 711] on circle at bounding box center [1527, 709] width 46 height 46
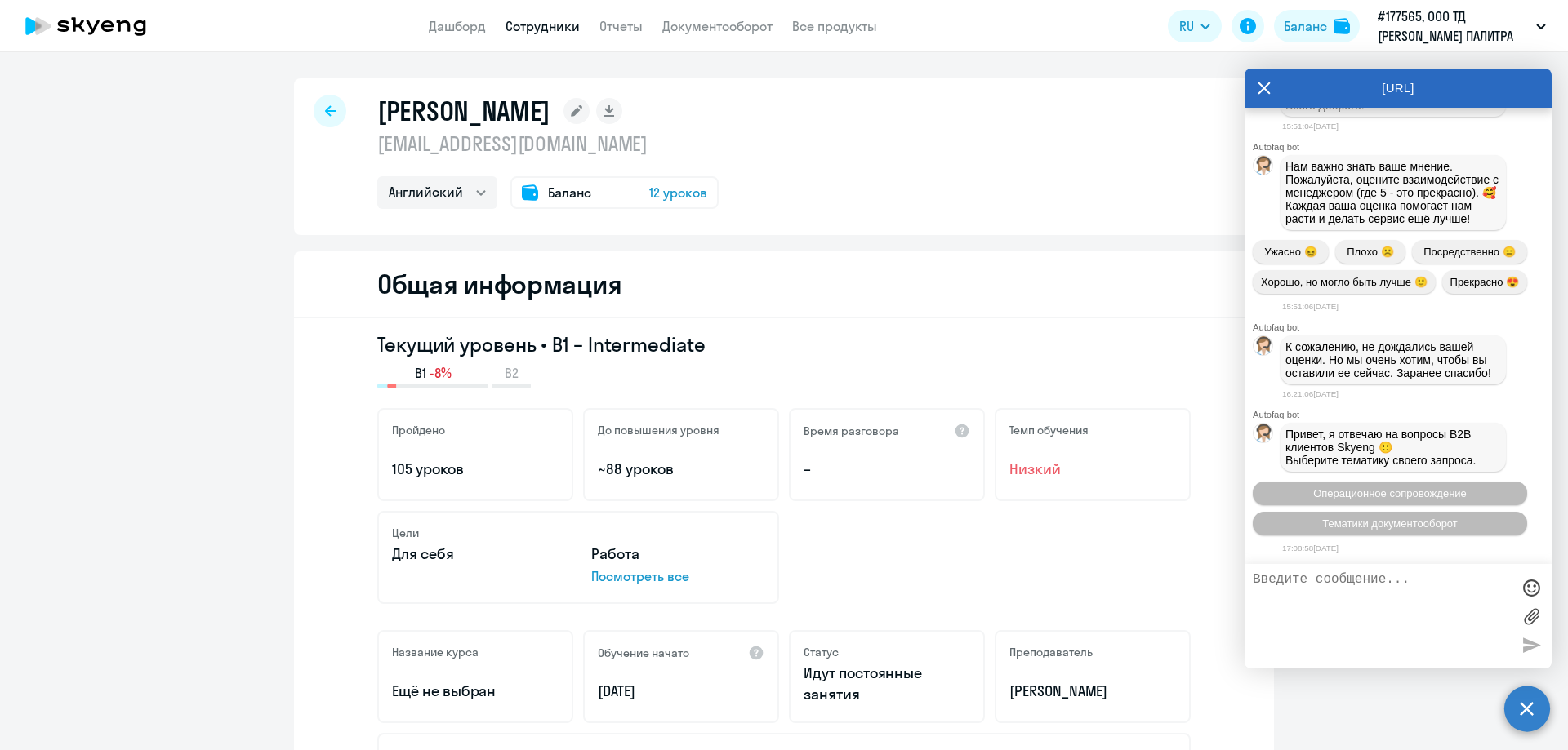
scroll to position [3925, 0]
type textarea "Добрый день, а как связаться с нашим менеджером. А то написала и получила возвр…"
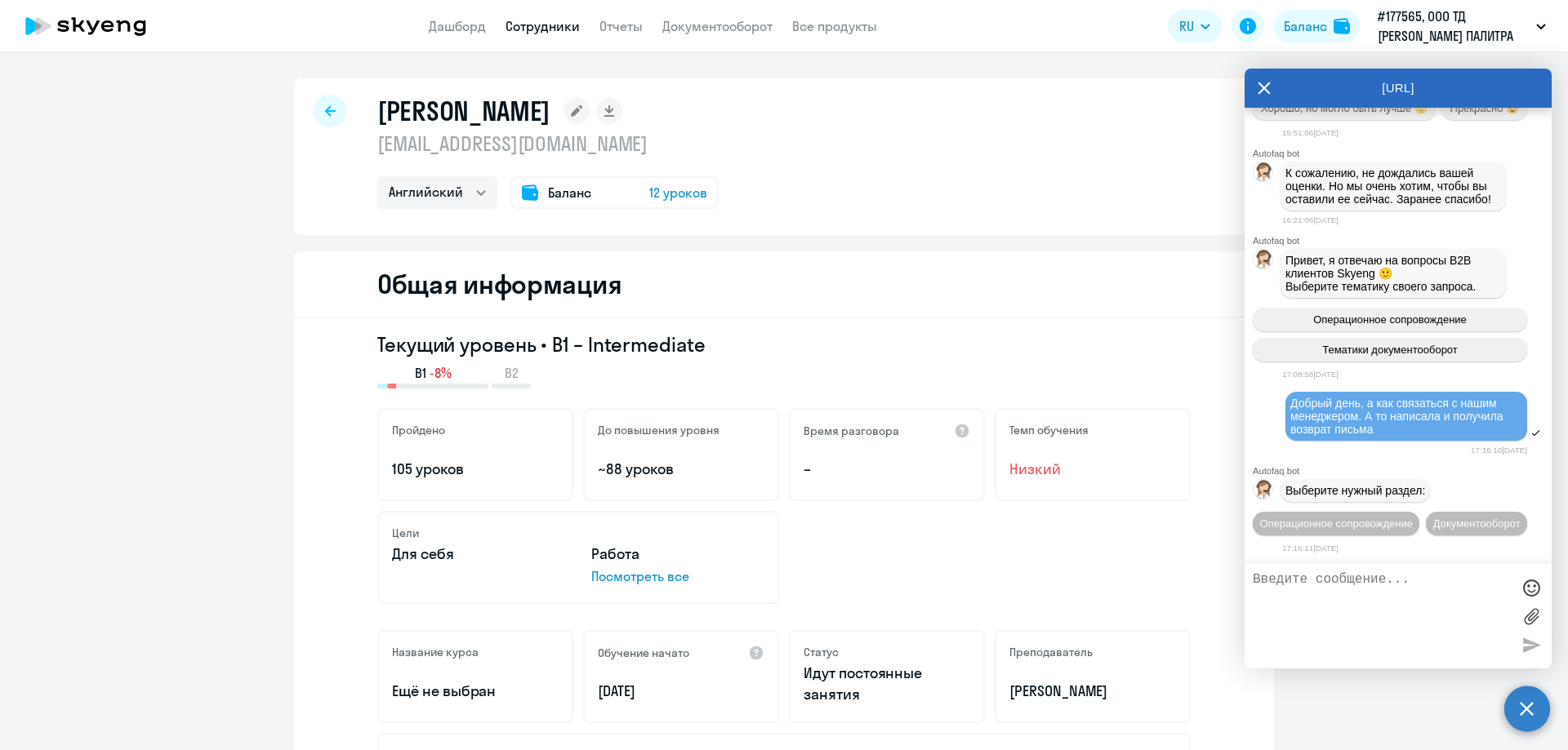
scroll to position [4130, 0]
click at [1419, 512] on button "Операционное сопровождение" at bounding box center [1336, 523] width 167 height 24
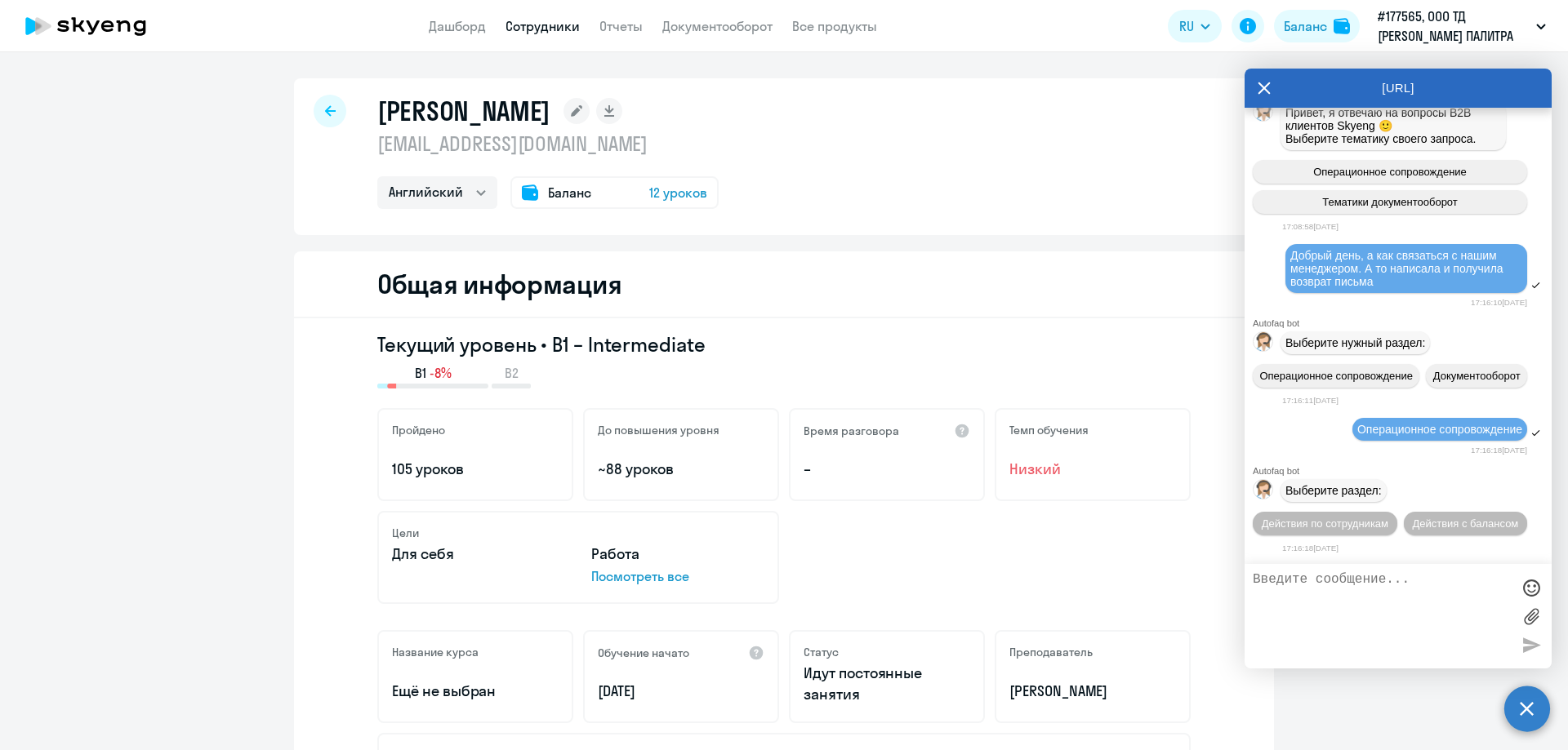
scroll to position [4308, 0]
click at [1447, 524] on button "Действия с балансом" at bounding box center [1466, 523] width 124 height 24
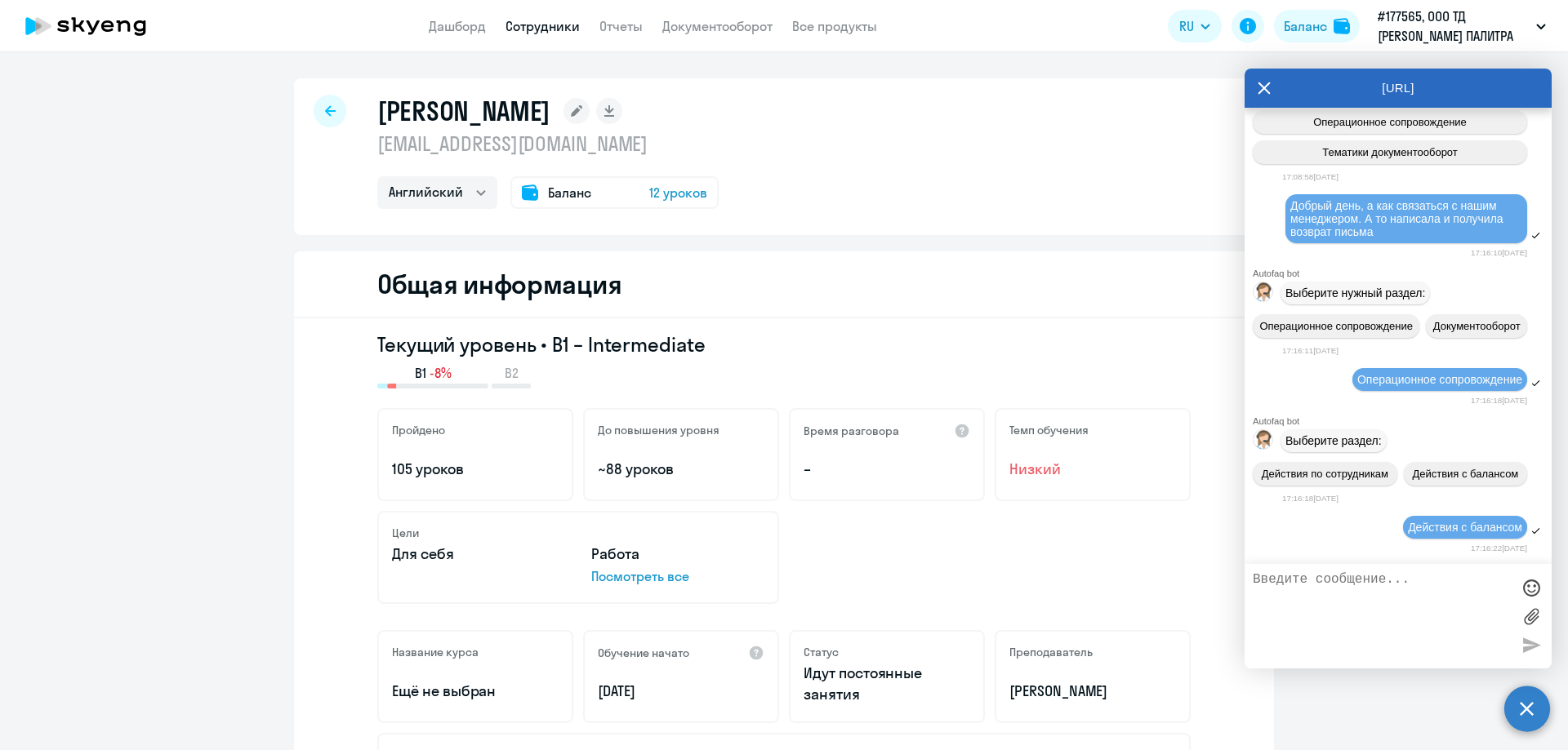
scroll to position [4487, 0]
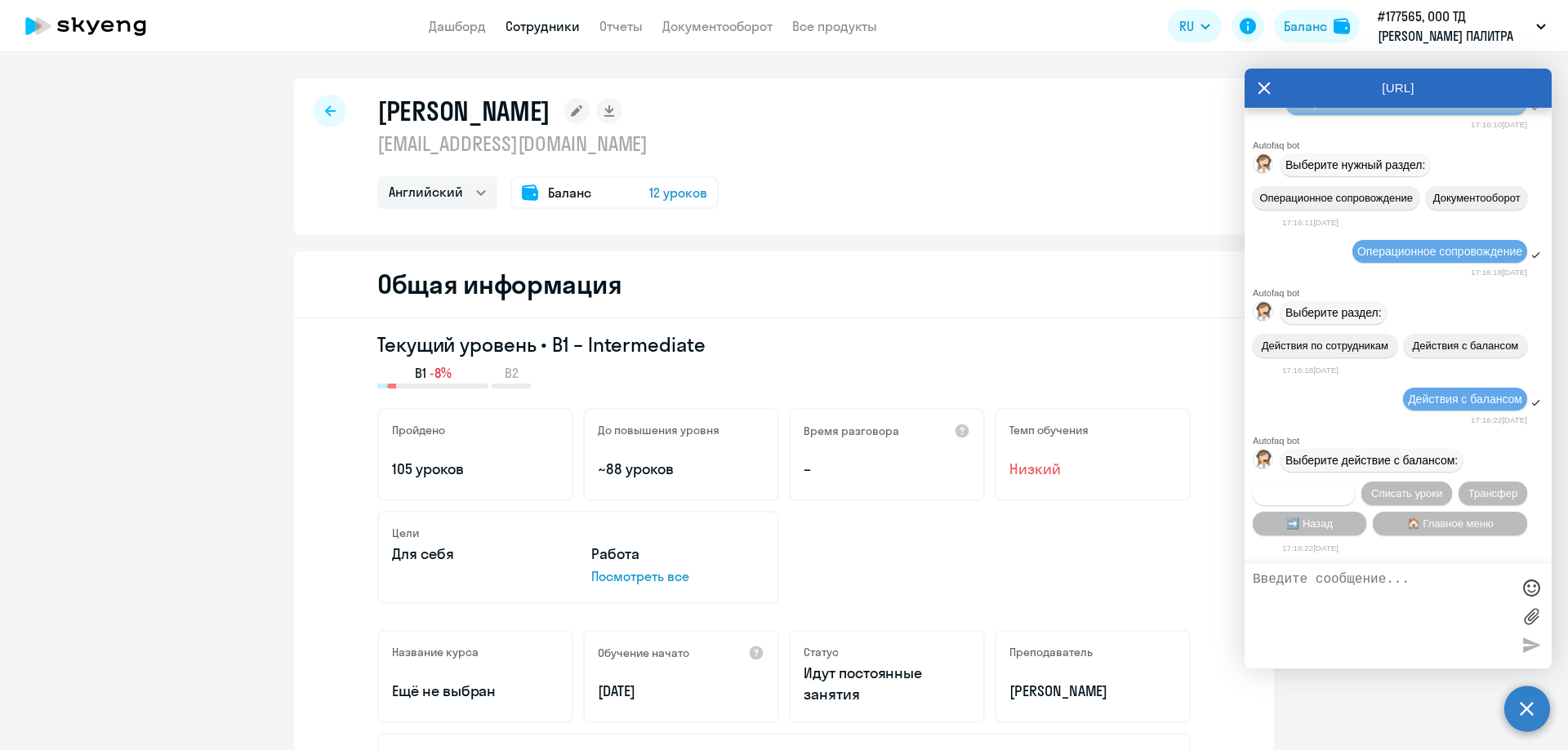
click at [1314, 491] on span "Начислить уроки" at bounding box center [1303, 493] width 83 height 12
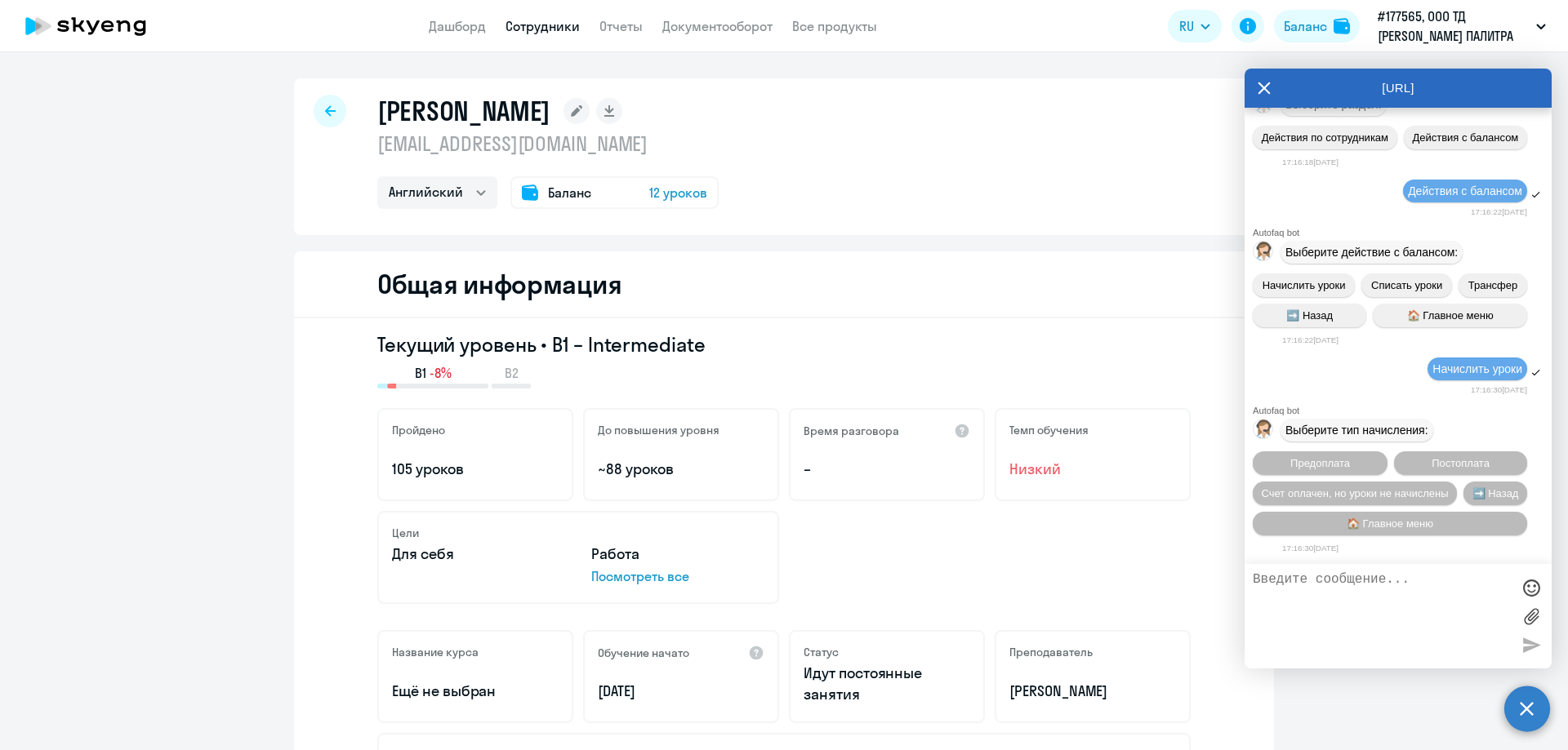
scroll to position [4697, 0]
click at [1381, 573] on textarea at bounding box center [1381, 616] width 258 height 89
click at [1437, 460] on span "Постоплата" at bounding box center [1460, 463] width 58 height 12
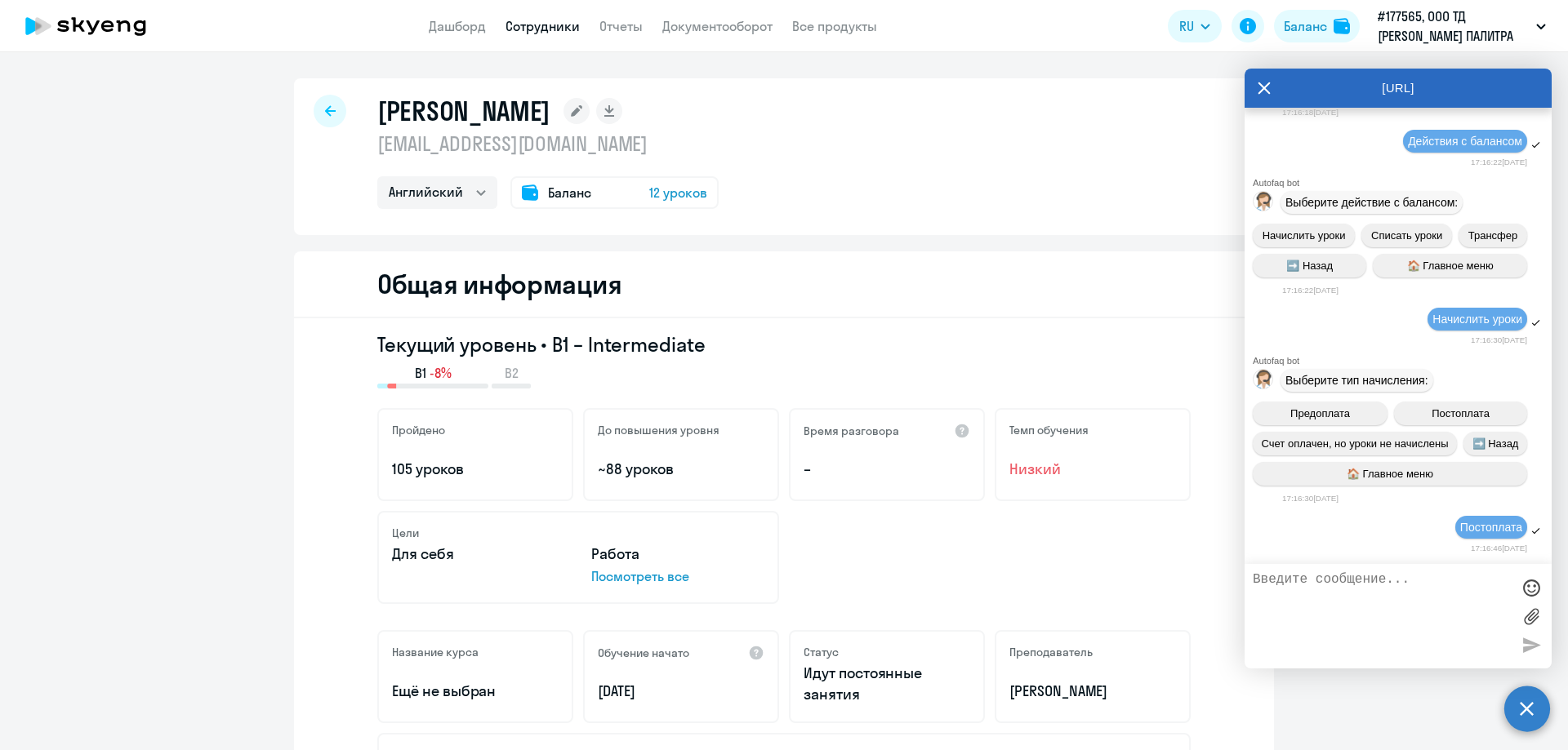
scroll to position [4747, 0]
click at [1316, 588] on textarea at bounding box center [1381, 616] width 258 height 89
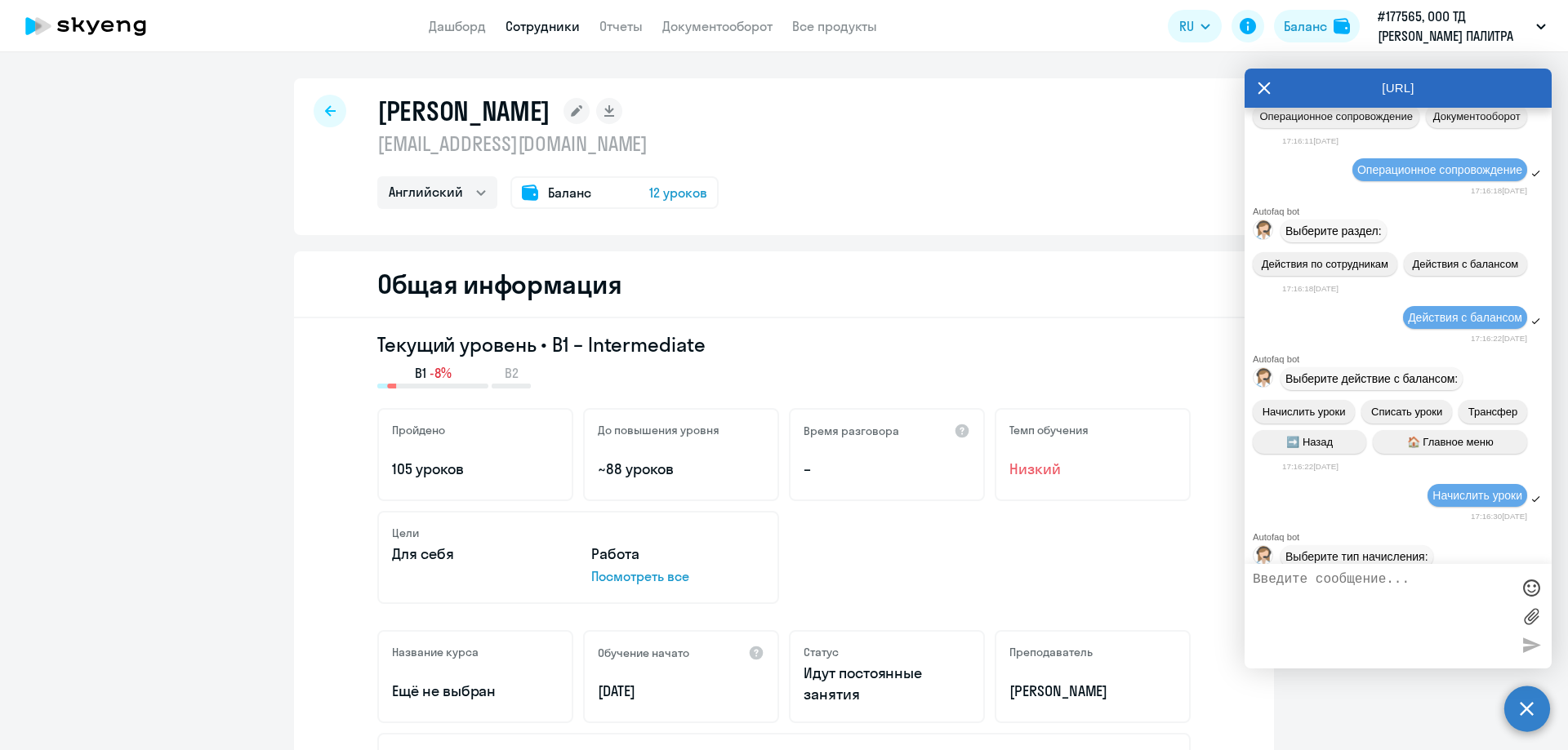
scroll to position [4094, 0]
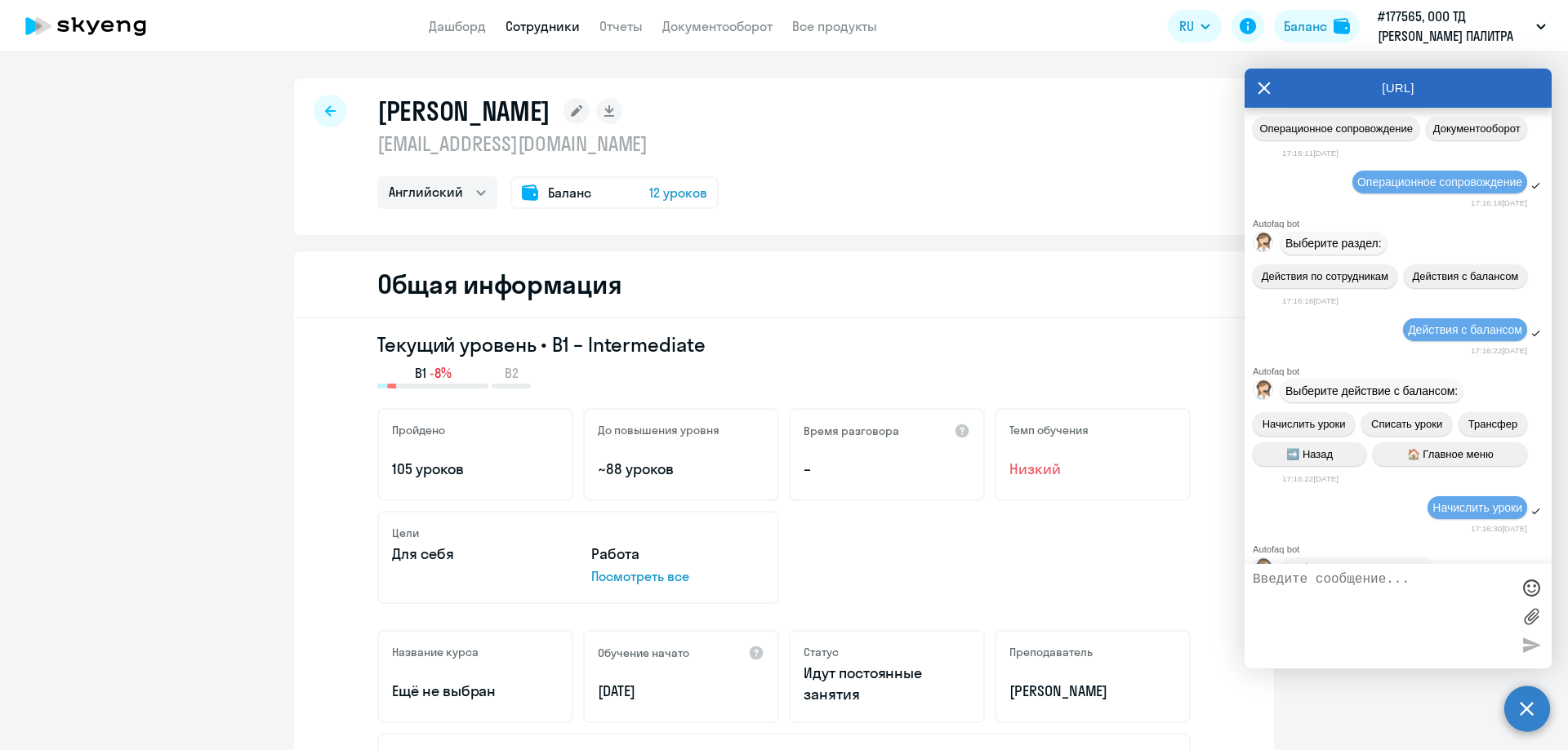
drag, startPoint x: 1383, startPoint y: 435, endPoint x: 1276, endPoint y: 407, distance: 110.6
click at [1276, 49] on div "Добрый день, а как связаться с нашим менеджером. А то написала и получила возвр…" at bounding box center [1398, 22] width 308 height 54
copy span "Добрый день, а как связаться с нашим менеджером. А то написала и получила возвр…"
click at [1326, 575] on textarea at bounding box center [1381, 616] width 258 height 89
paste textarea "Добрый день, а как связаться с нашим менеджером. А то написала и получила возвр…"
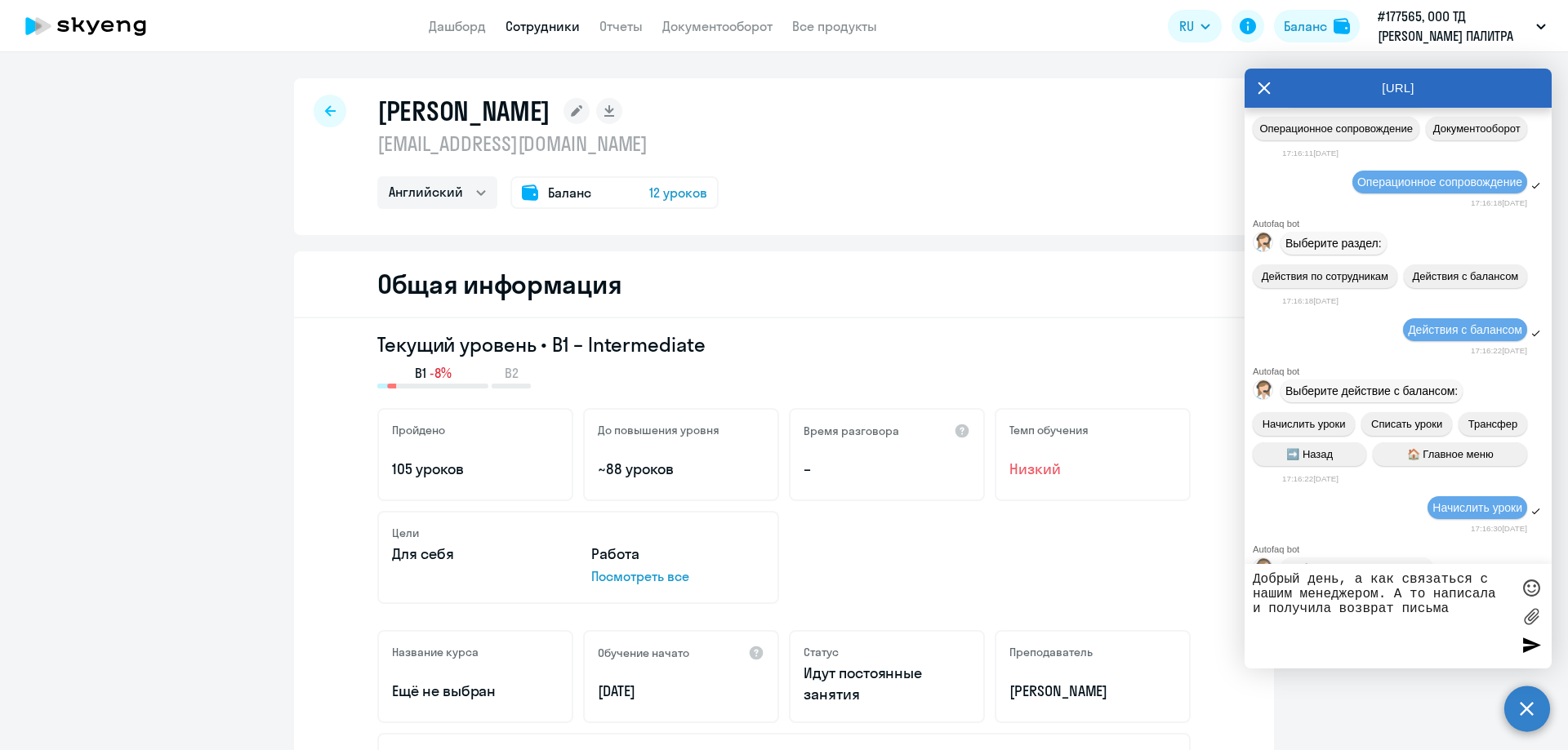
click at [1379, 597] on textarea "Добрый день, а как связаться с нашим менеджером. А то написала и получила возвр…" at bounding box center [1381, 616] width 258 height 89
type textarea "Добрый день, а как связаться с нашим менеджером и понять сколько нам надо оплат…"
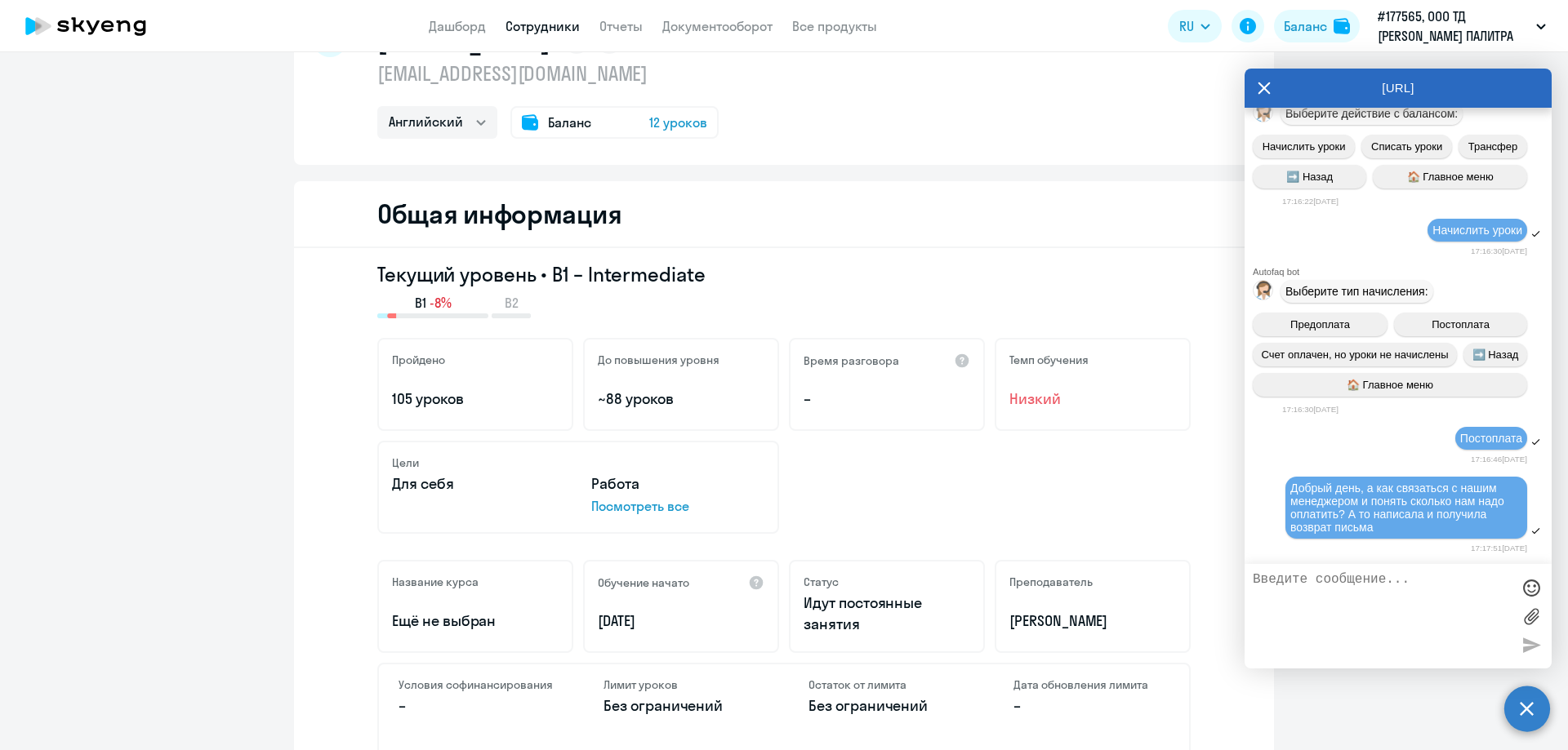
scroll to position [0, 0]
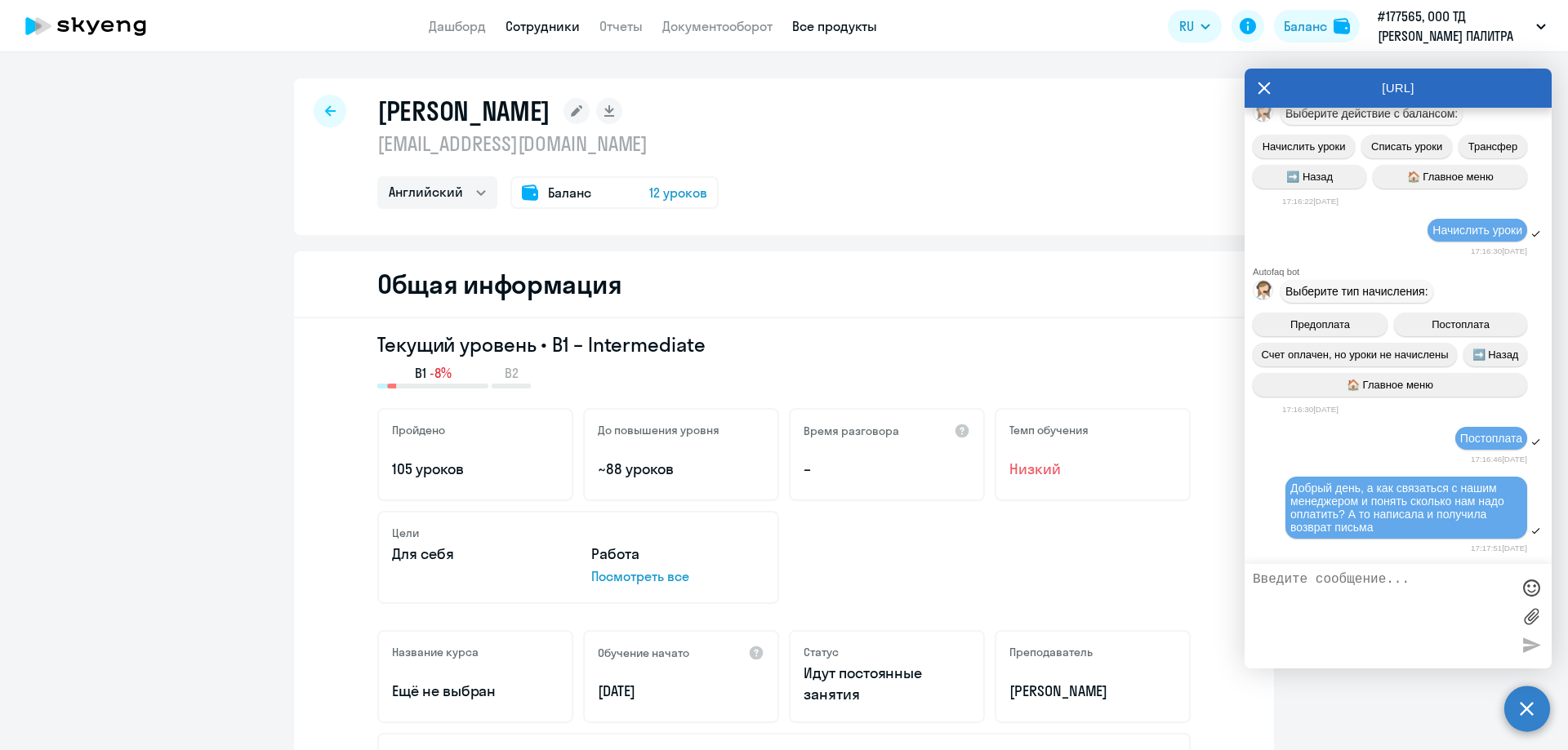
click at [844, 26] on link "Все продукты" at bounding box center [834, 26] width 85 height 16
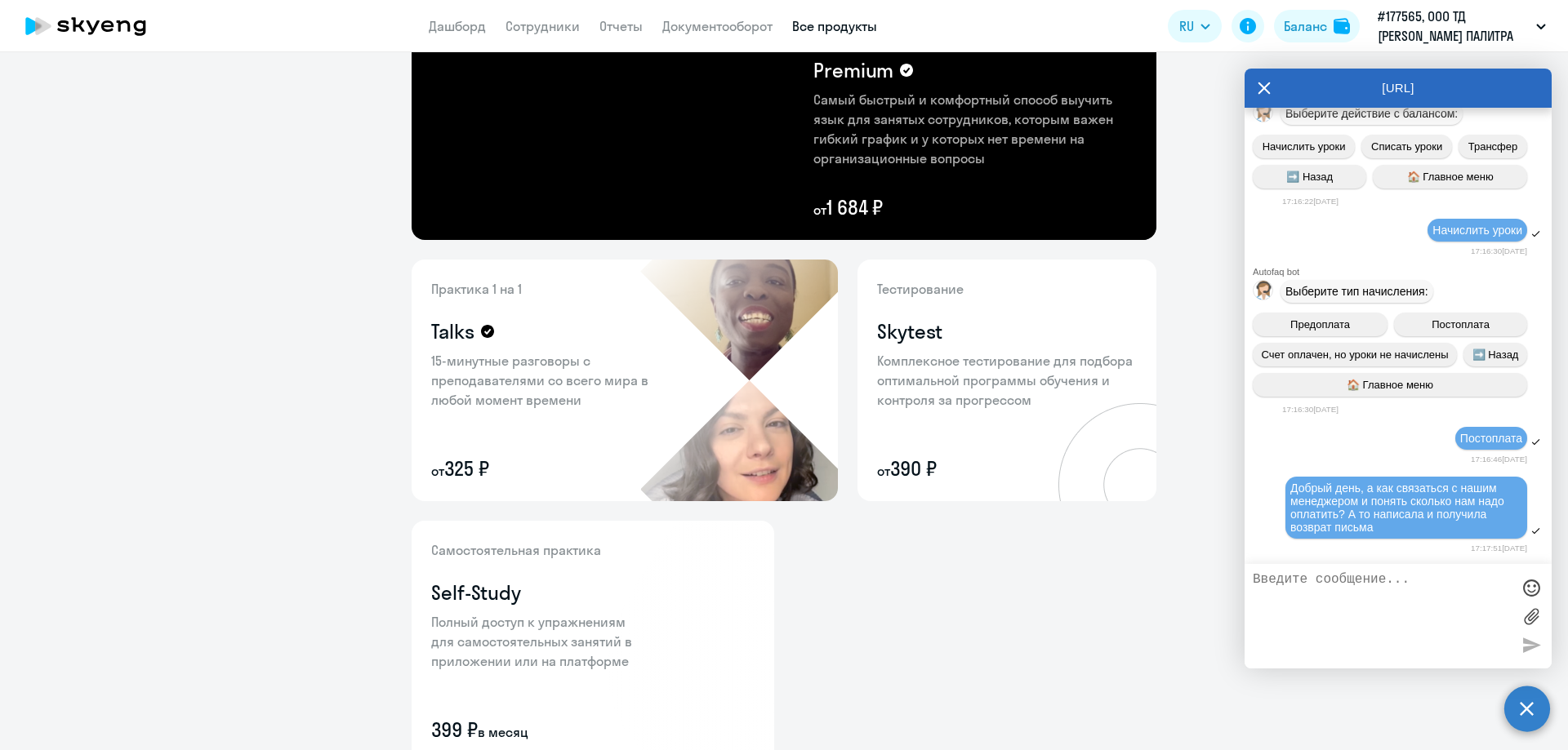
scroll to position [537, 0]
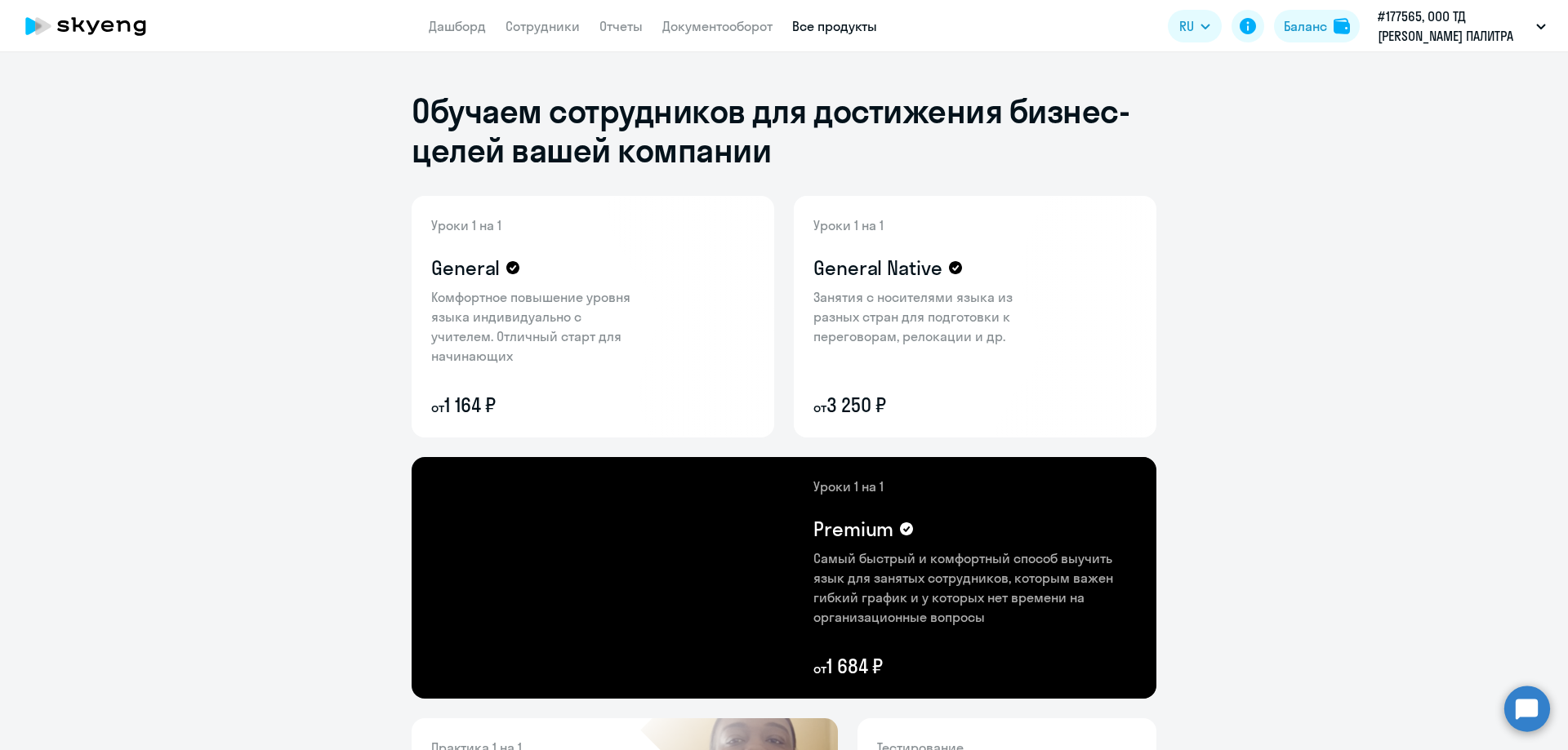
click at [1531, 710] on circle at bounding box center [1527, 709] width 46 height 46
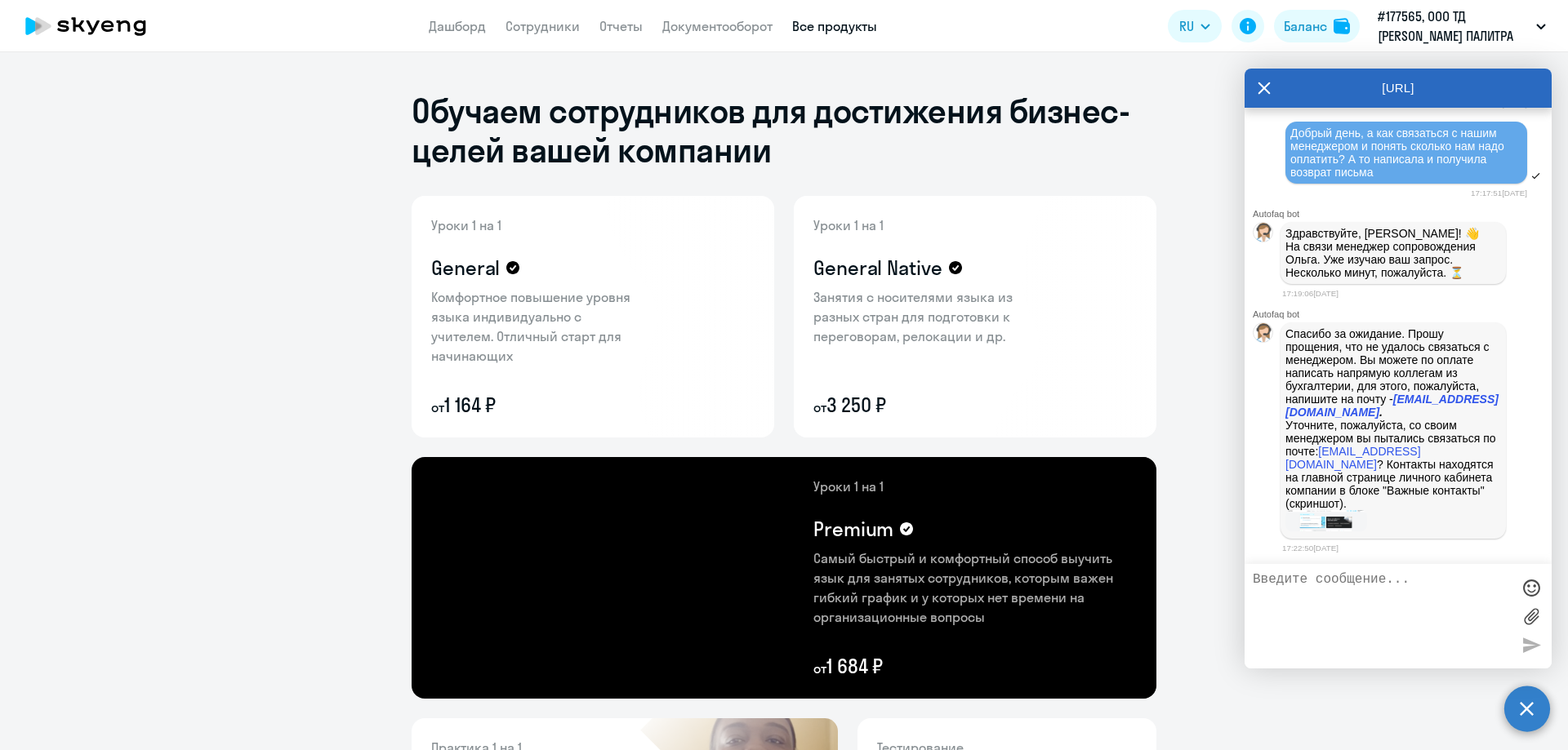
scroll to position [5196, 0]
drag, startPoint x: 10, startPoint y: 483, endPoint x: 201, endPoint y: 562, distance: 206.7
click at [201, 562] on ng-component "Обучаем сотрудников для достижения бизнес-целей вашей компании Уроки 1 на 1 Gen…" at bounding box center [784, 669] width 1568 height 1234
click at [437, 25] on link "Дашборд" at bounding box center [457, 26] width 57 height 16
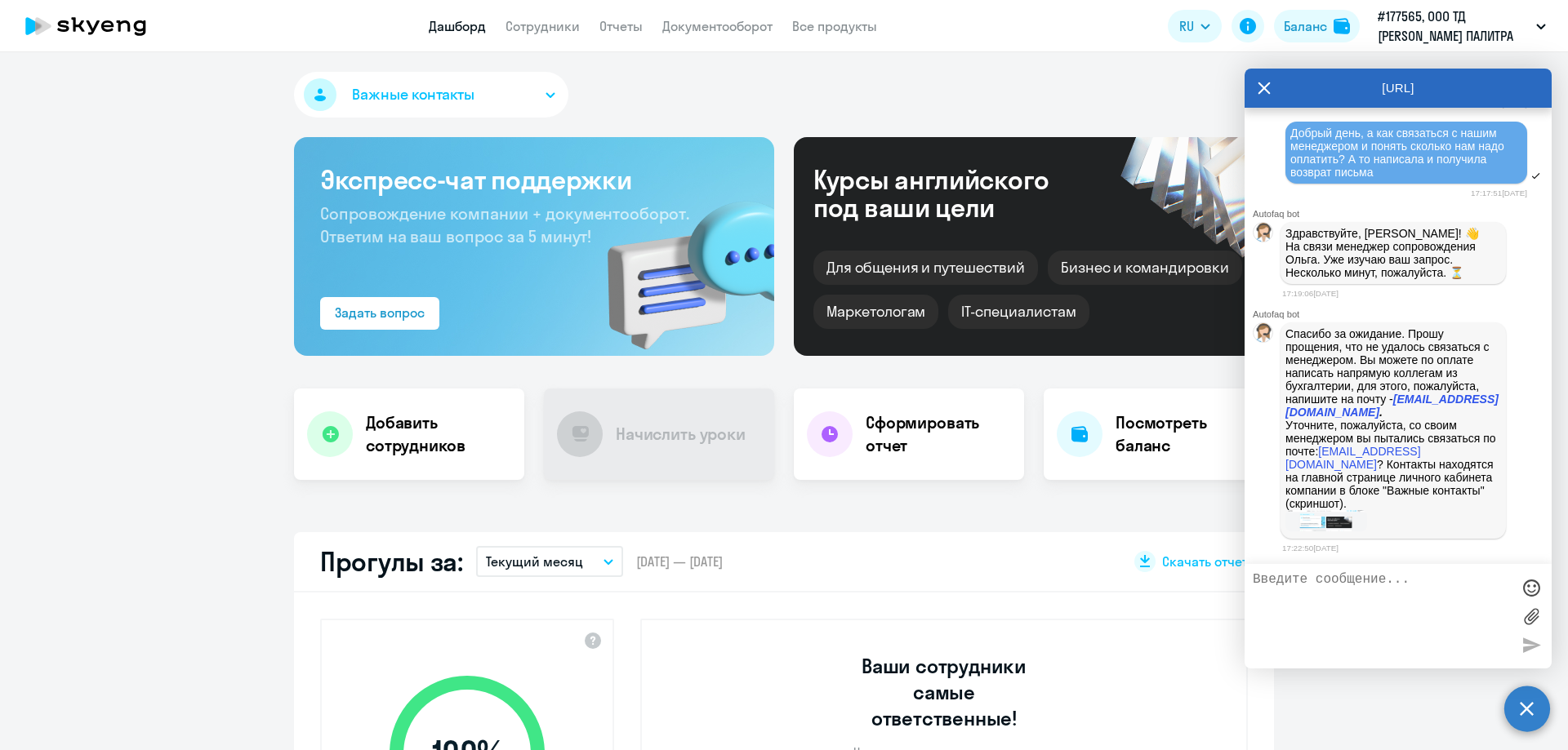
select select "30"
click at [446, 87] on span "Важные контакты" at bounding box center [413, 94] width 123 height 21
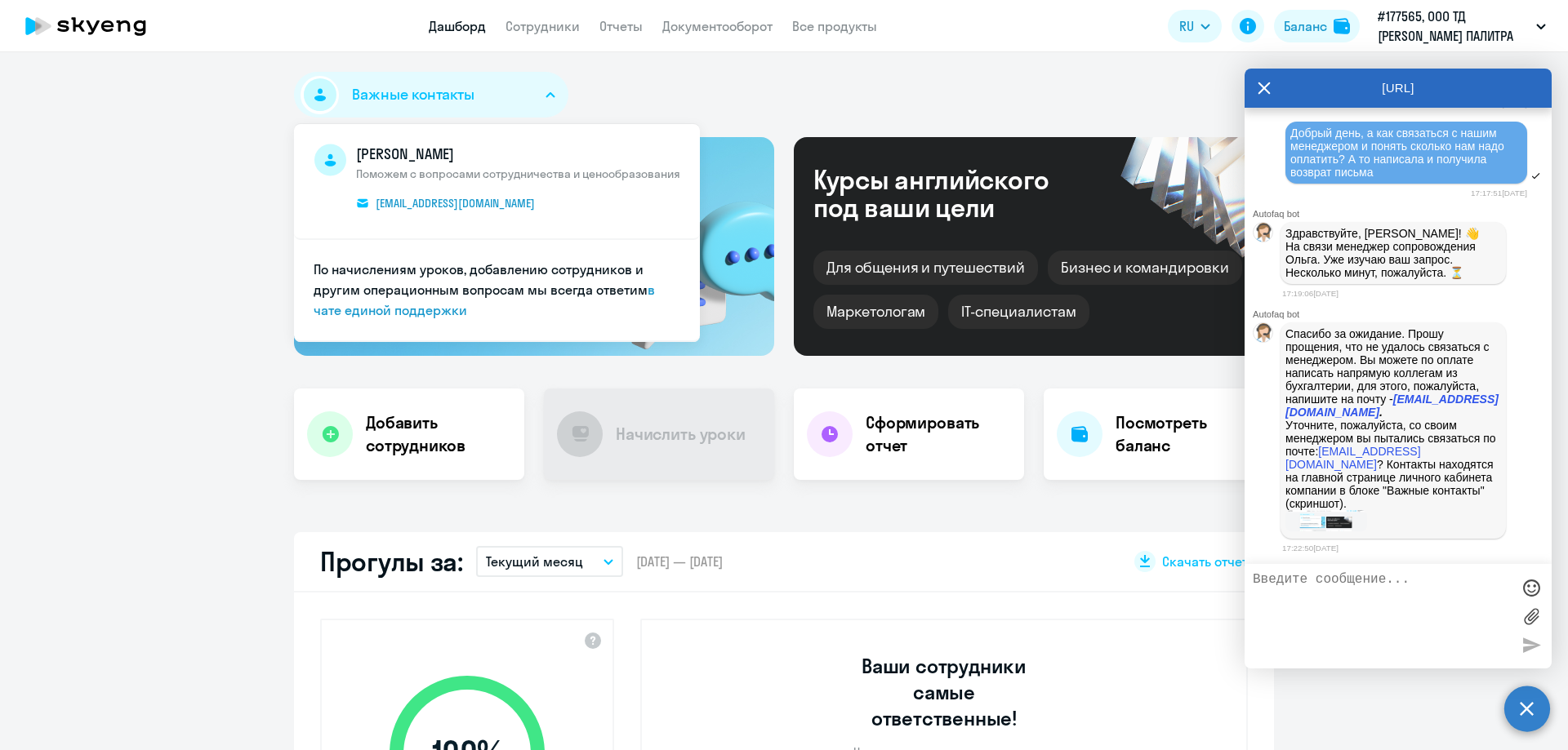
click at [1357, 586] on textarea at bounding box center [1381, 616] width 258 height 89
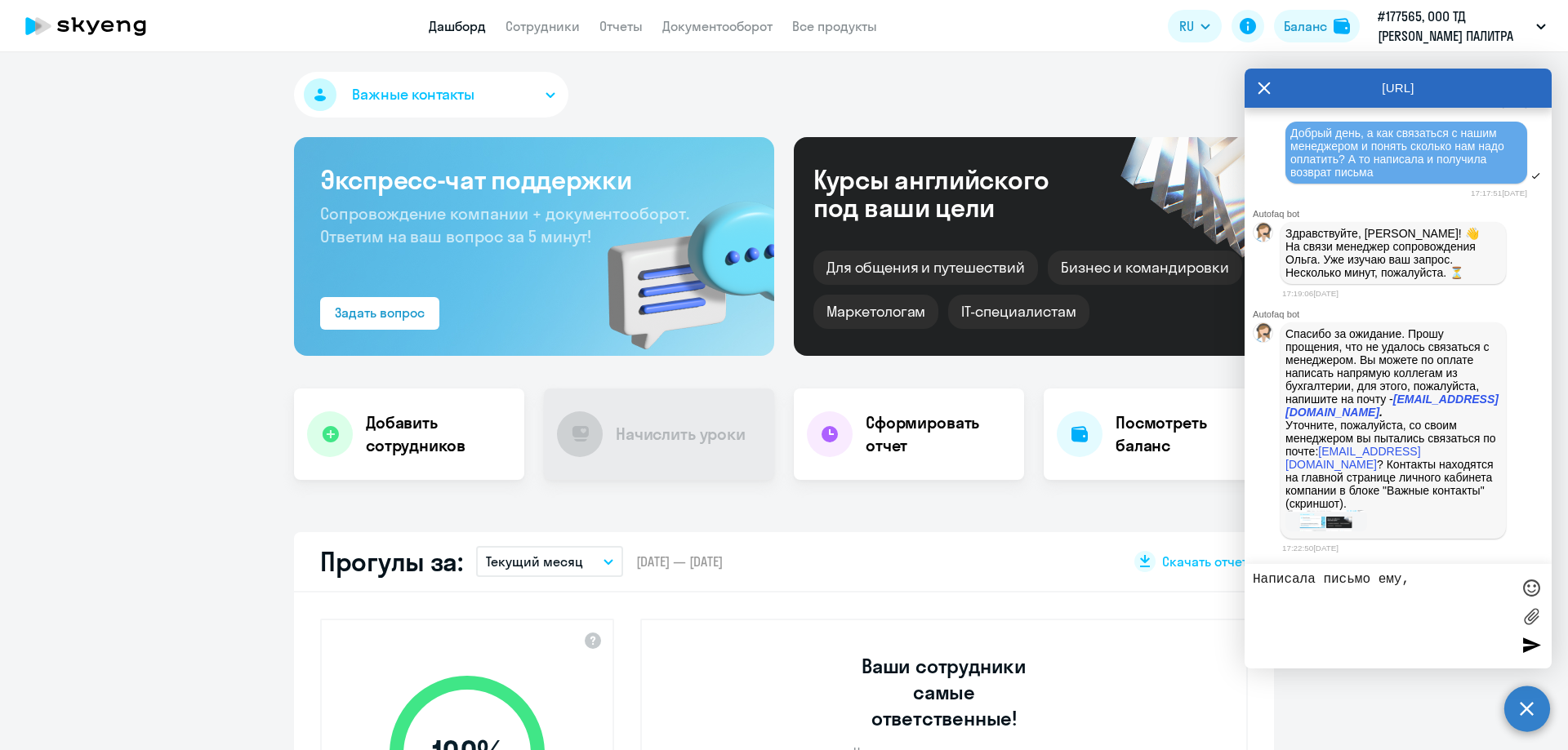
click at [399, 98] on span "Важные контакты" at bounding box center [413, 94] width 123 height 21
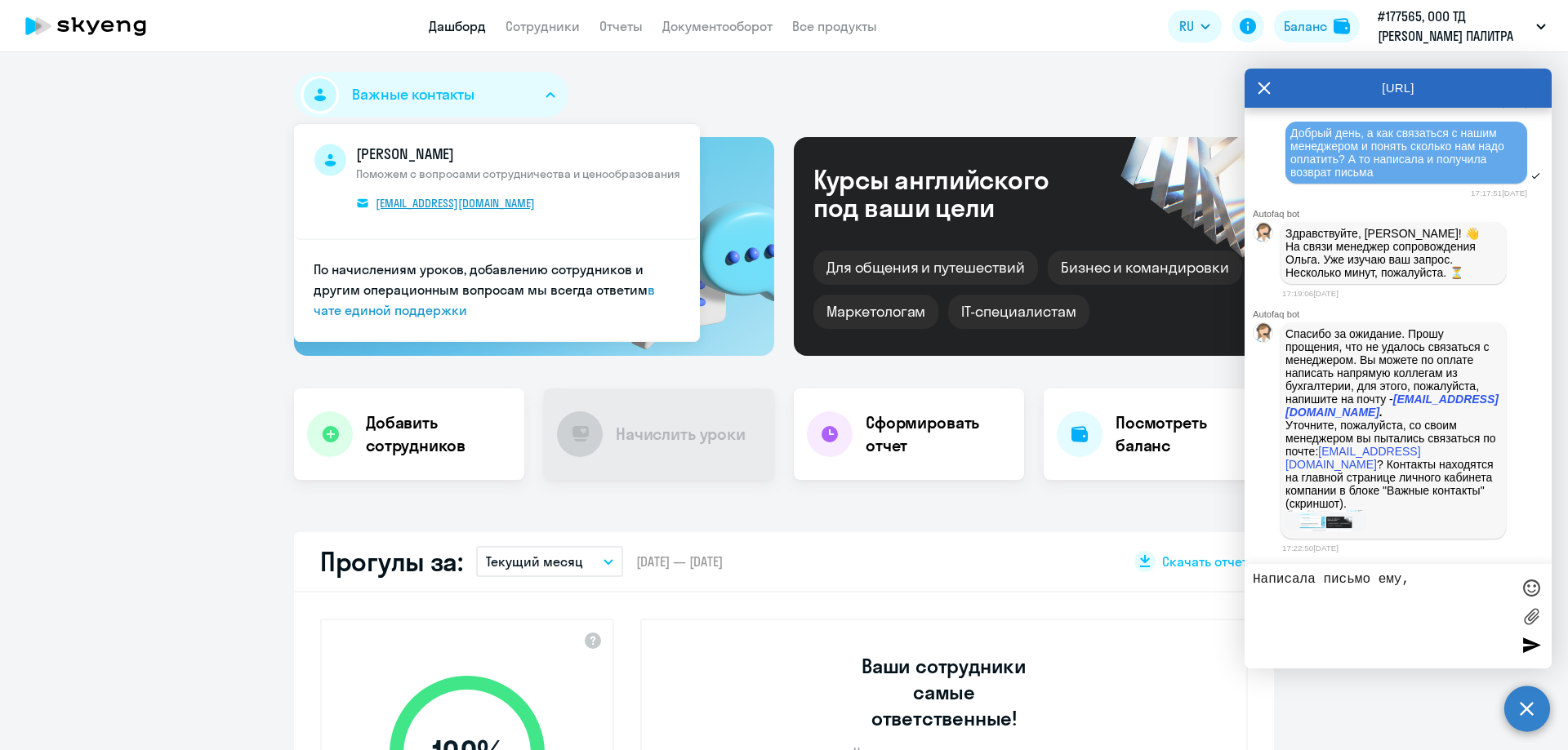
click at [408, 206] on span "[EMAIL_ADDRESS][DOMAIN_NAME]" at bounding box center [455, 203] width 159 height 14
click at [1414, 579] on textarea "Написала письмо ему," at bounding box center [1381, 616] width 258 height 89
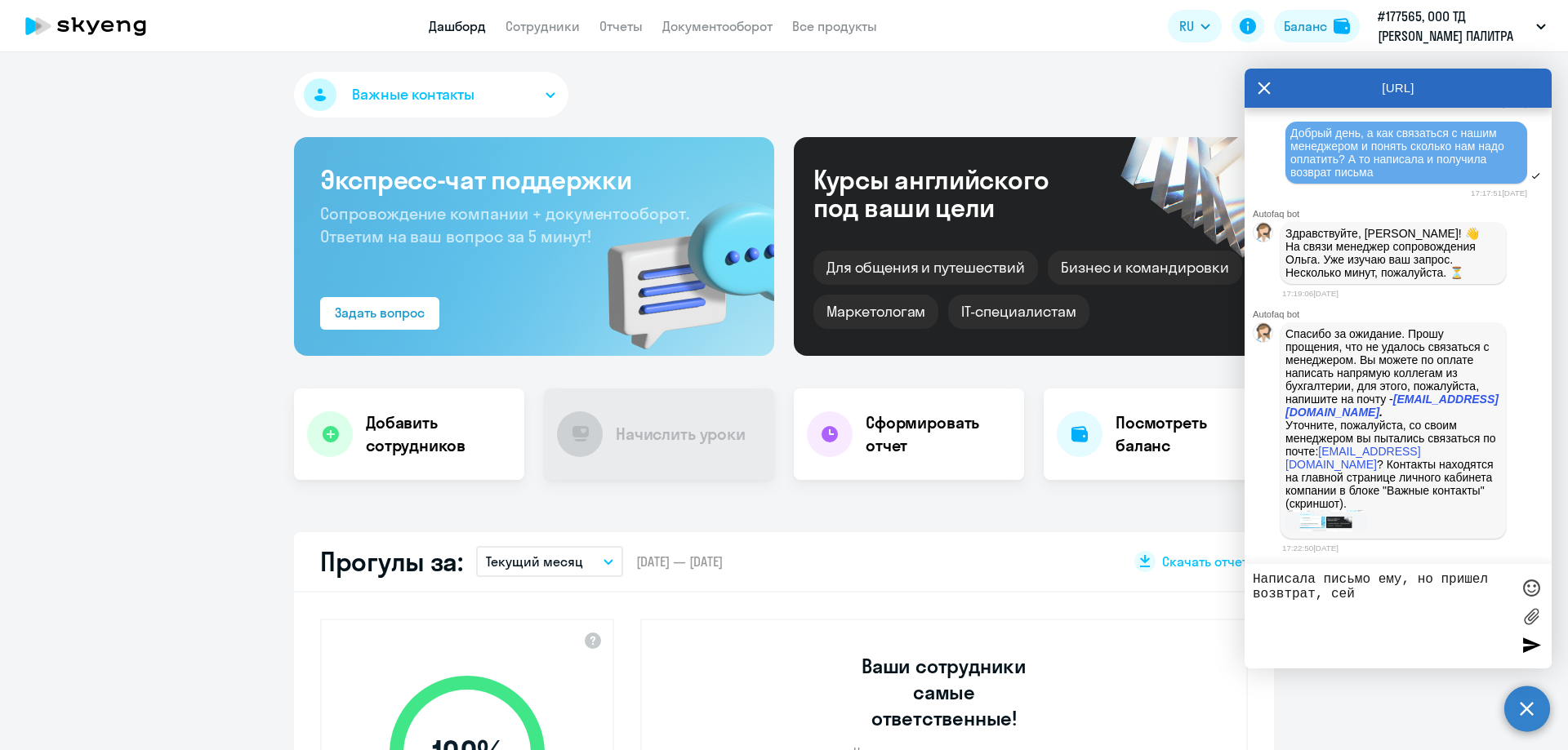
click at [1285, 594] on textarea "Написала письмо ему, но пришел возвтрат, сей" at bounding box center [1381, 616] width 258 height 89
type textarea "Написала письмо ему, но пришел возврат, сейчас еще раз написала на эл.адрес из …"
click at [1533, 652] on div at bounding box center [1532, 645] width 25 height 25
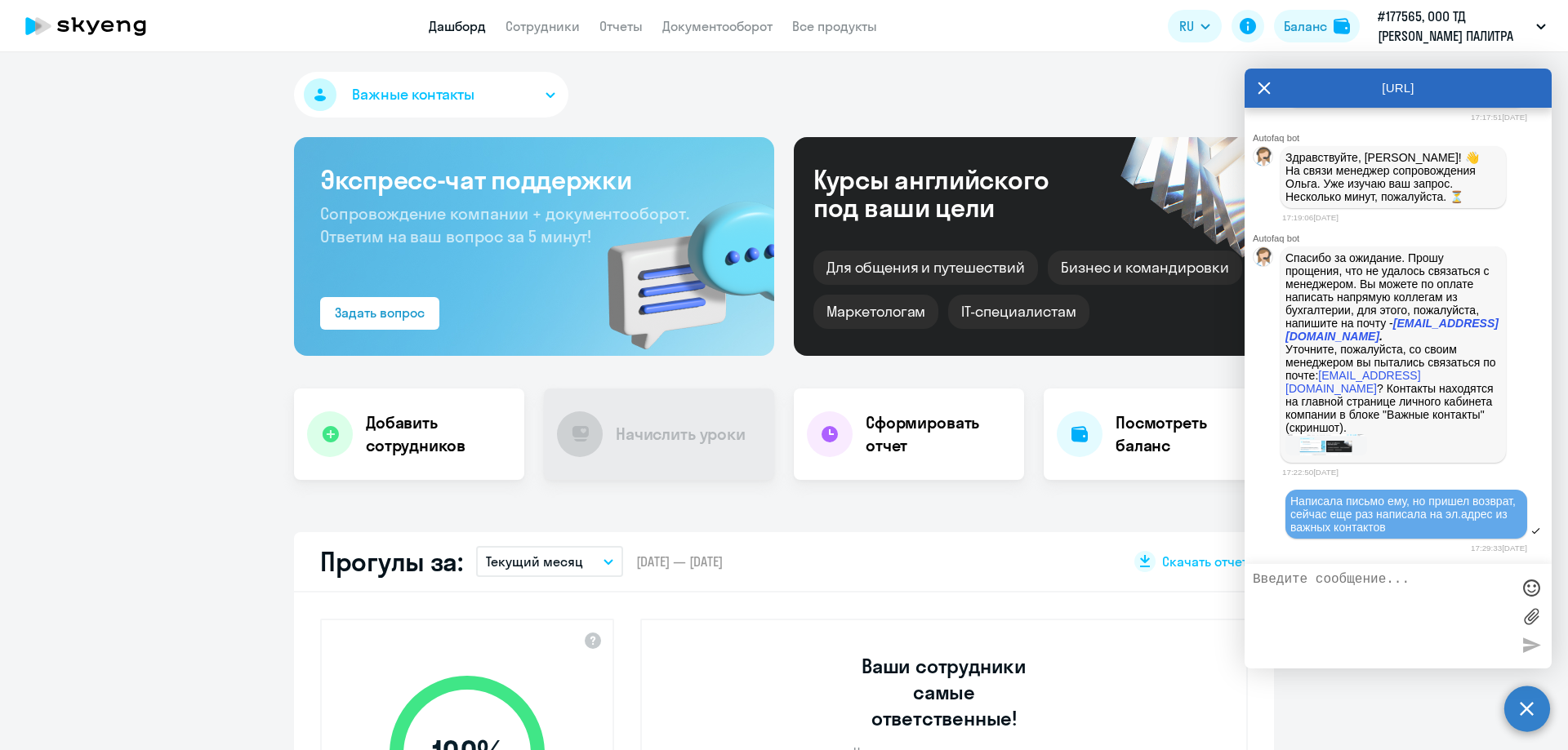
scroll to position [5272, 0]
